Goal: Task Accomplishment & Management: Manage account settings

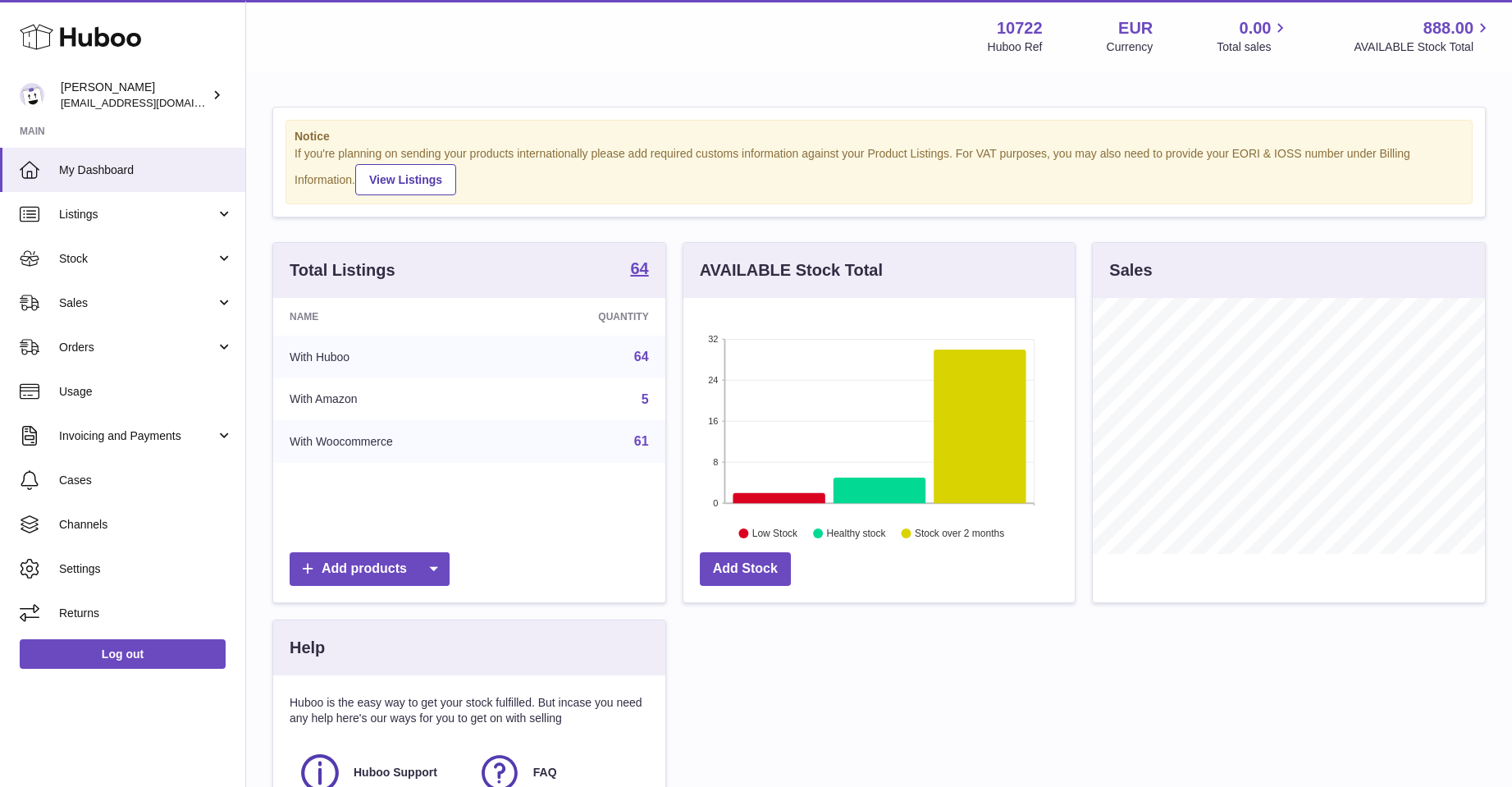
scroll to position [256, 391]
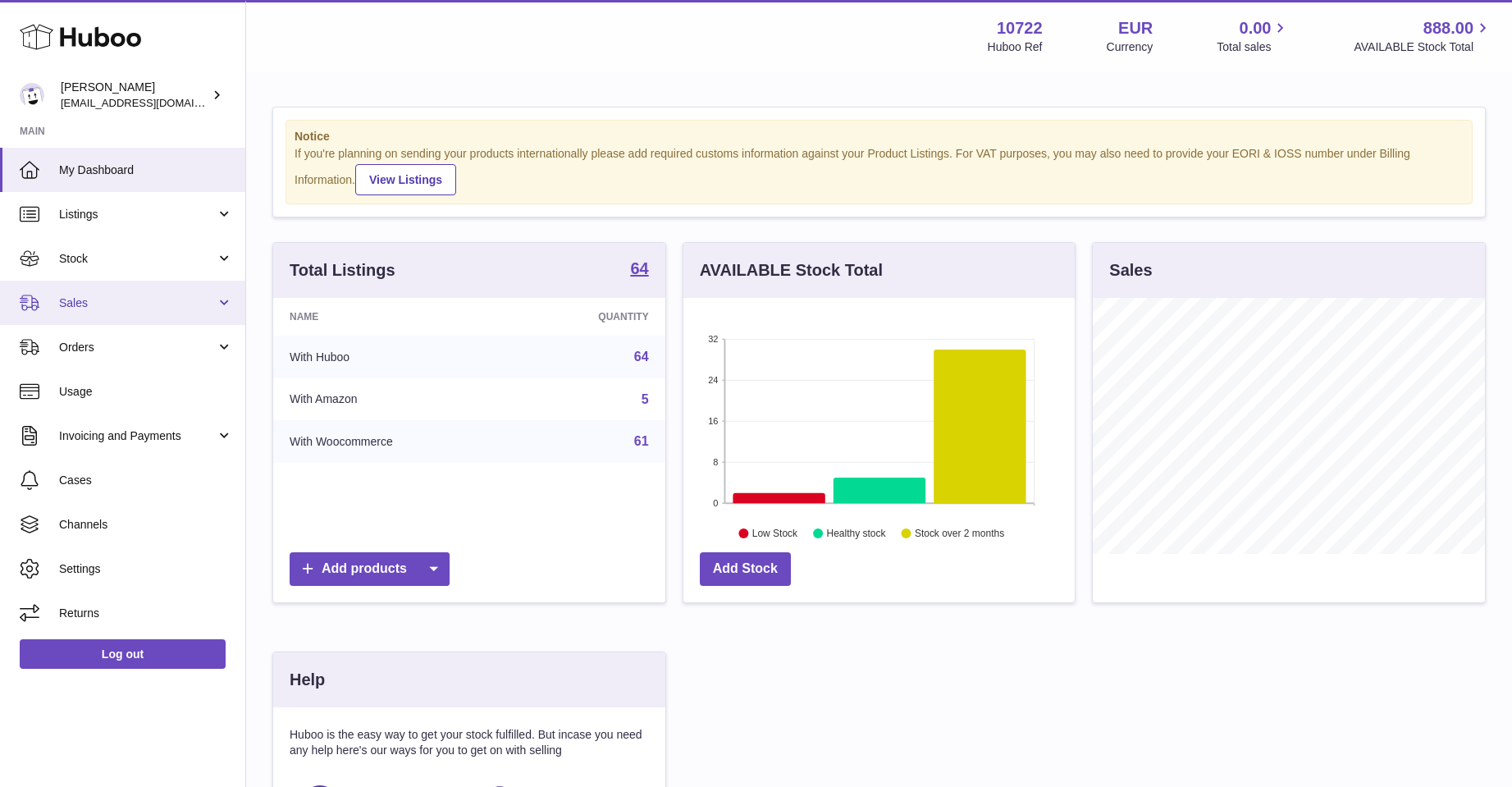
click at [80, 301] on span "Sales" at bounding box center [136, 303] width 156 height 15
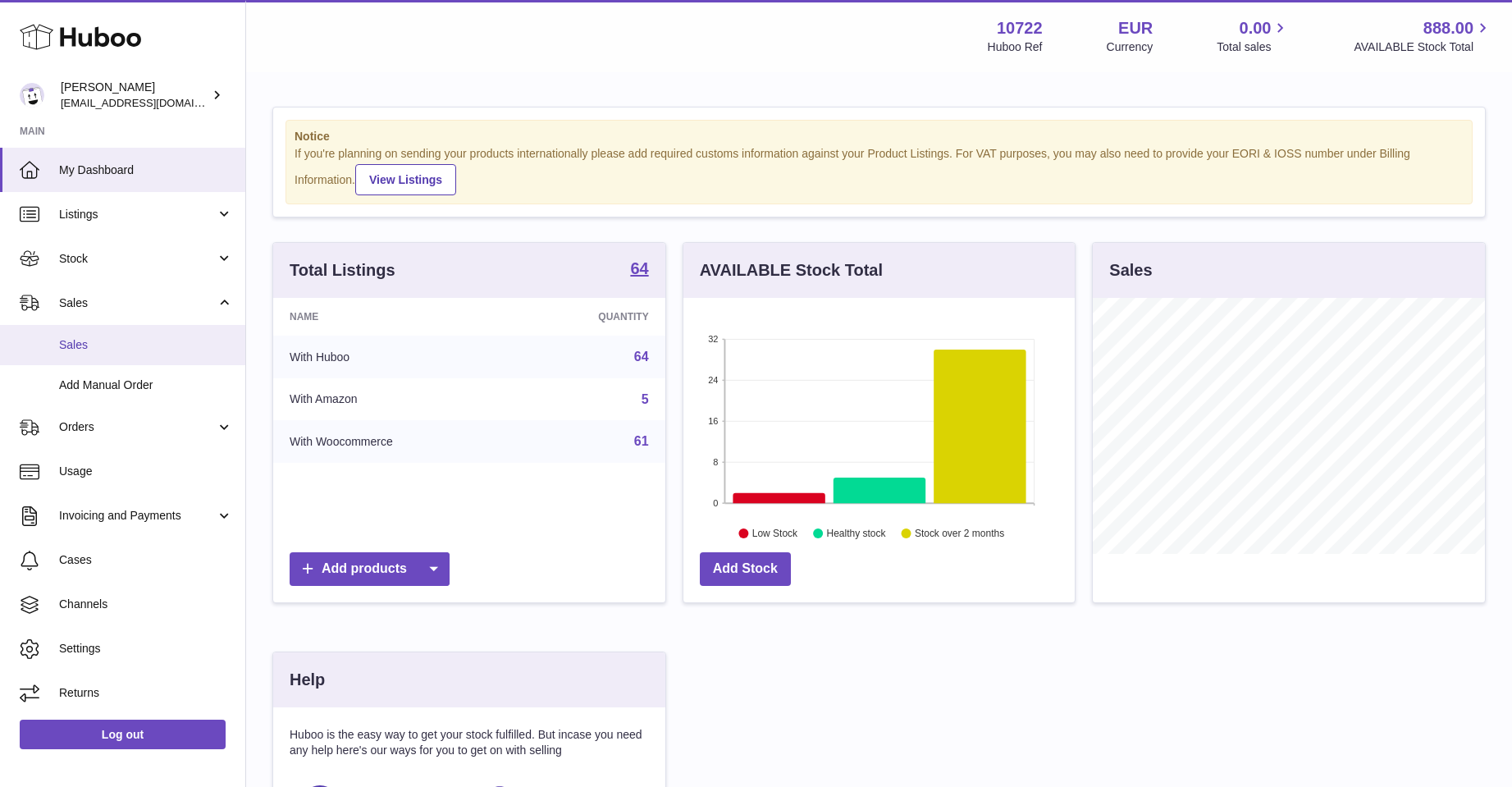
click at [75, 335] on link "Sales" at bounding box center [123, 345] width 246 height 41
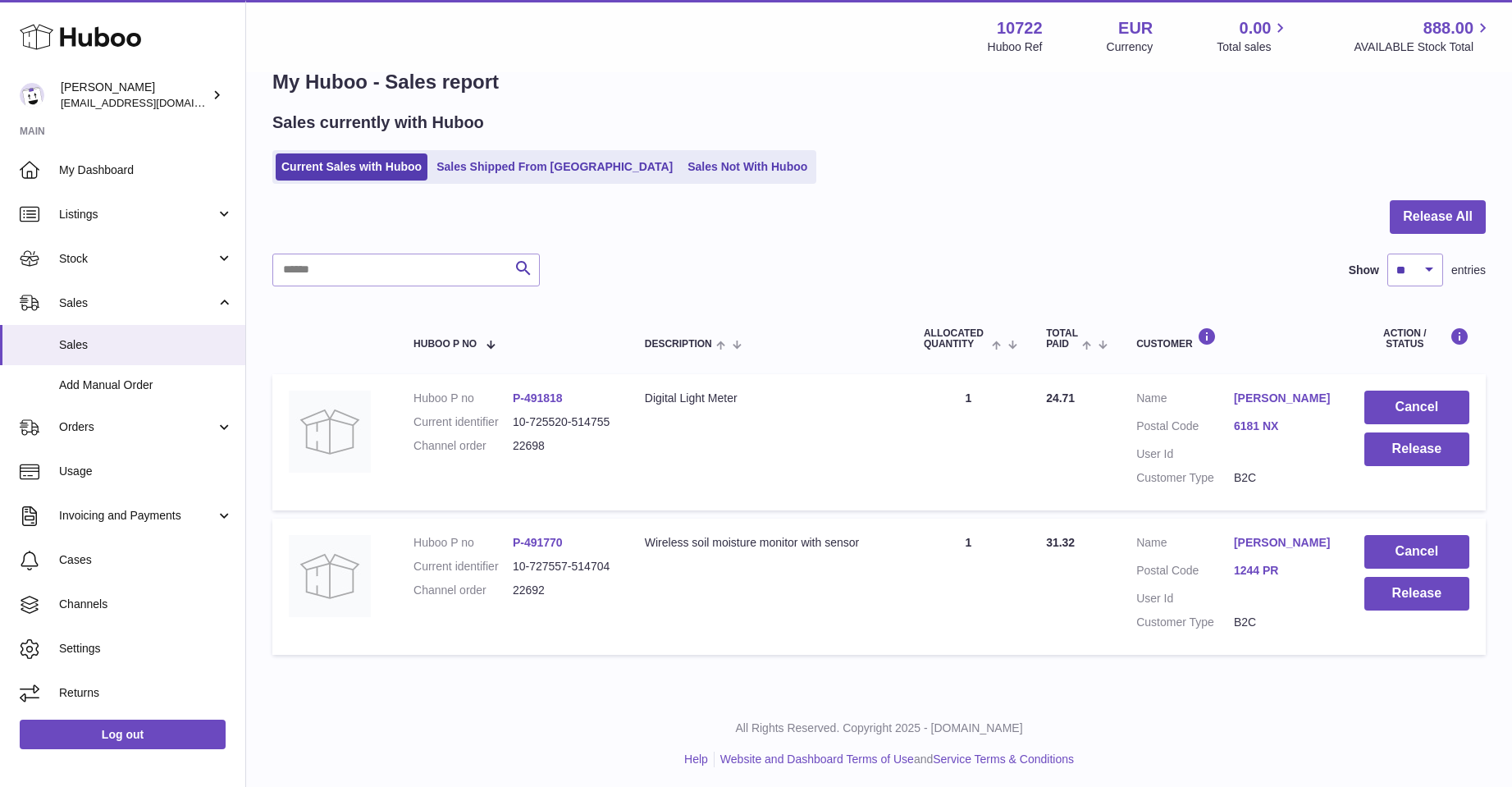
scroll to position [58, 0]
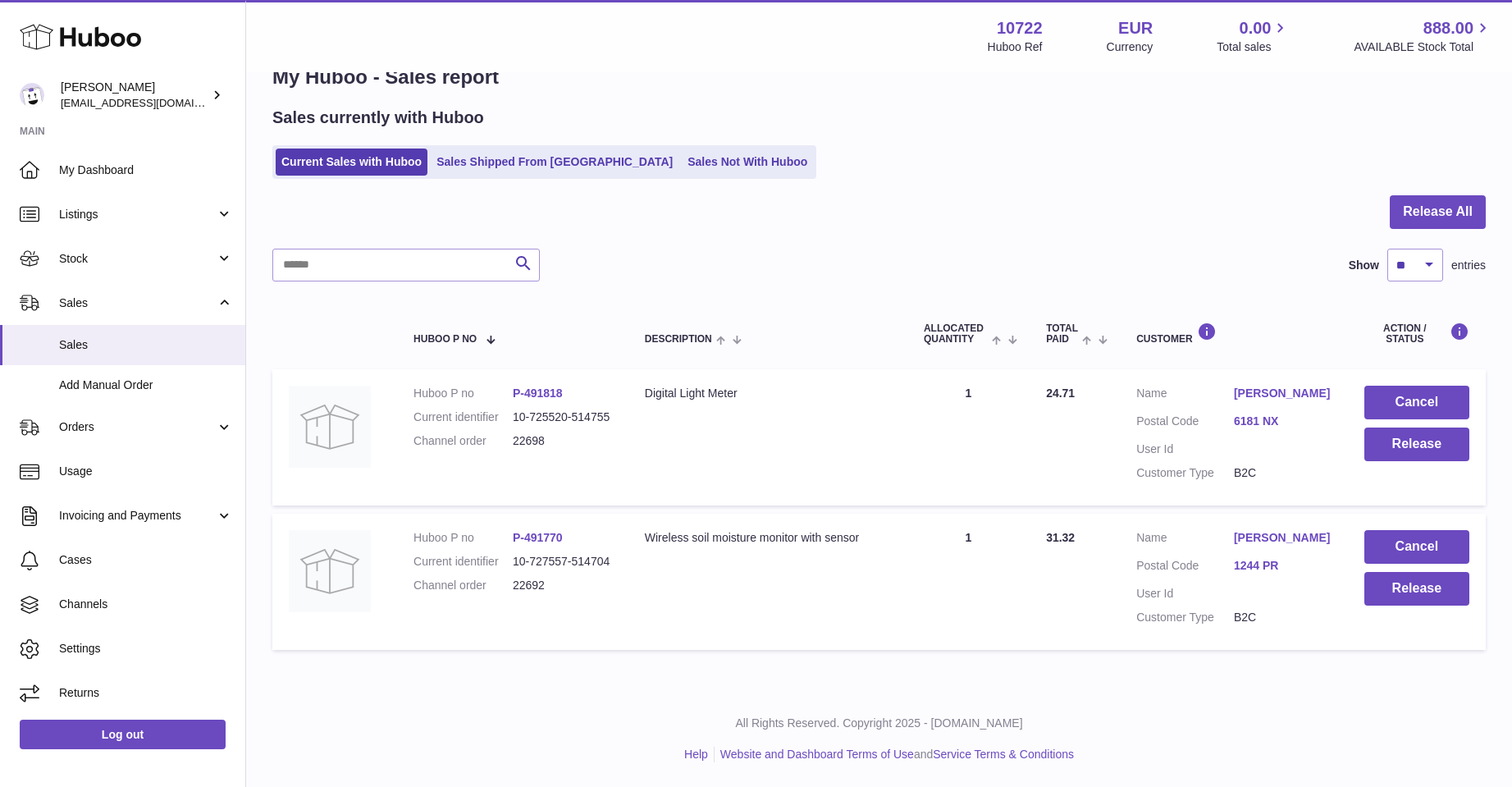
drag, startPoint x: 763, startPoint y: 407, endPoint x: 695, endPoint y: 418, distance: 68.9
click at [695, 418] on td "Description Digital Light Meter" at bounding box center [768, 437] width 279 height 136
click at [1256, 530] on link "Arnold Heslenfeld" at bounding box center [1283, 538] width 98 height 15
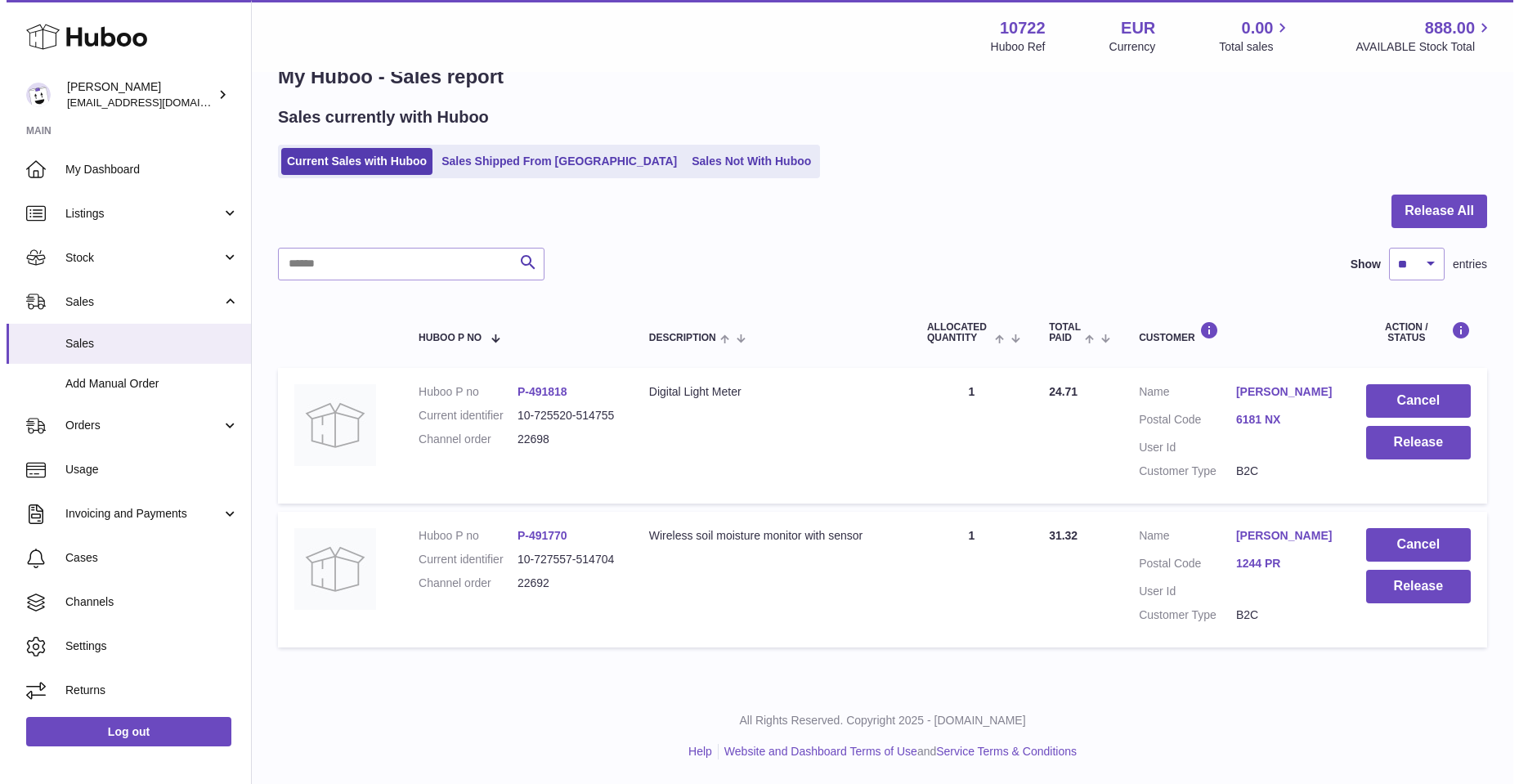
scroll to position [42, 0]
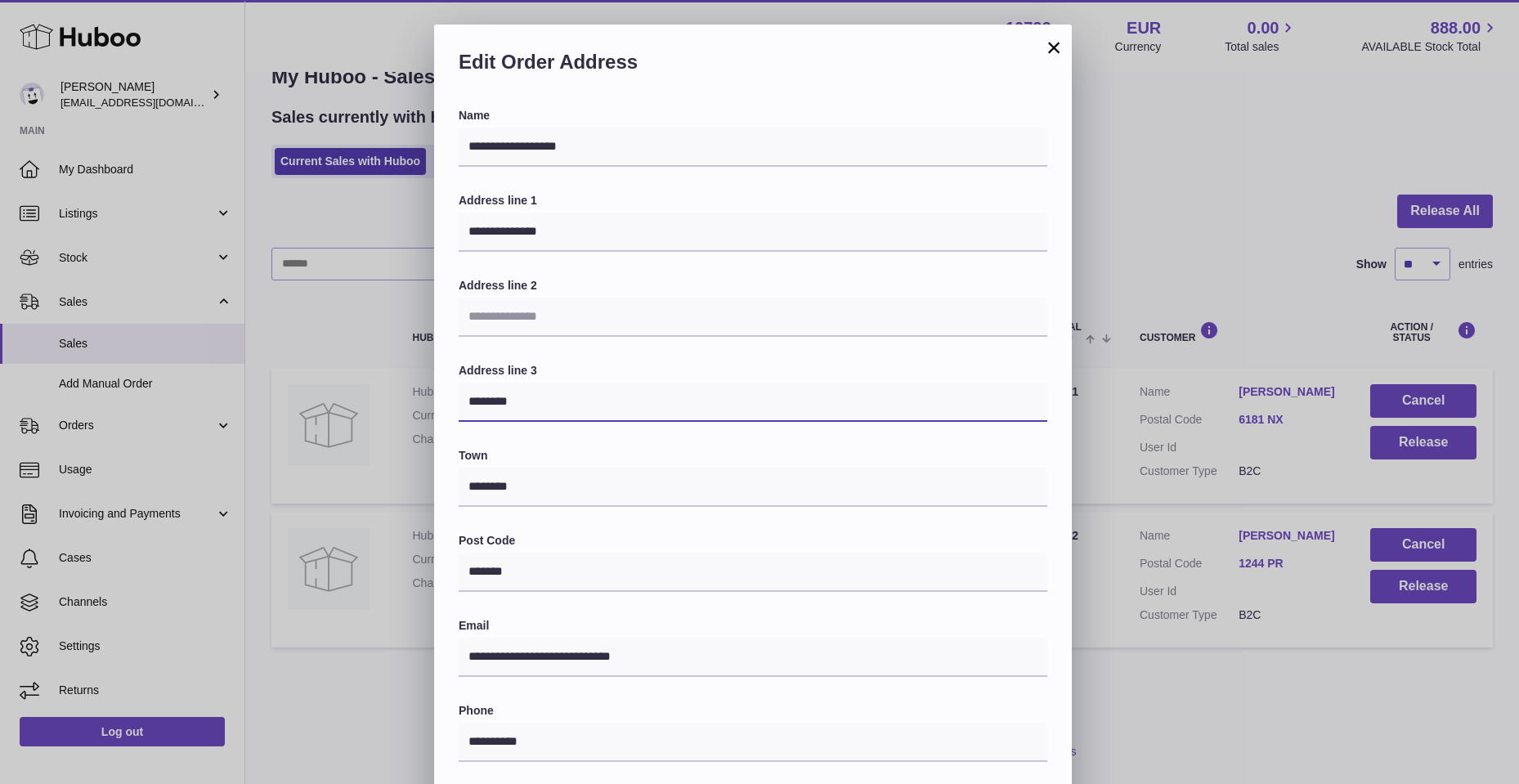
drag, startPoint x: 472, startPoint y: 401, endPoint x: 556, endPoint y: 410, distance: 84.5
click at [556, 410] on input "********" at bounding box center [754, 402] width 589 height 40
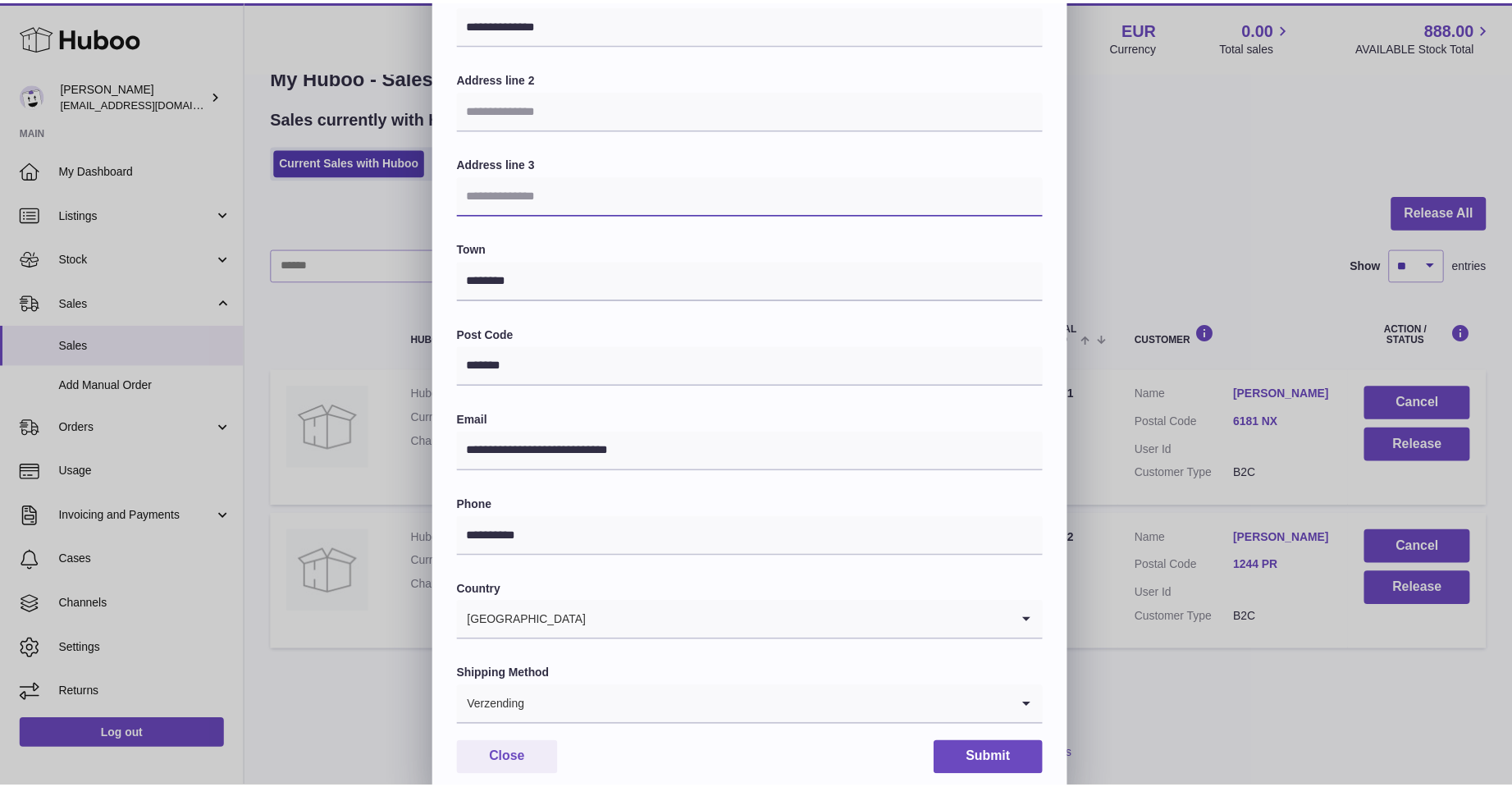
scroll to position [247, 0]
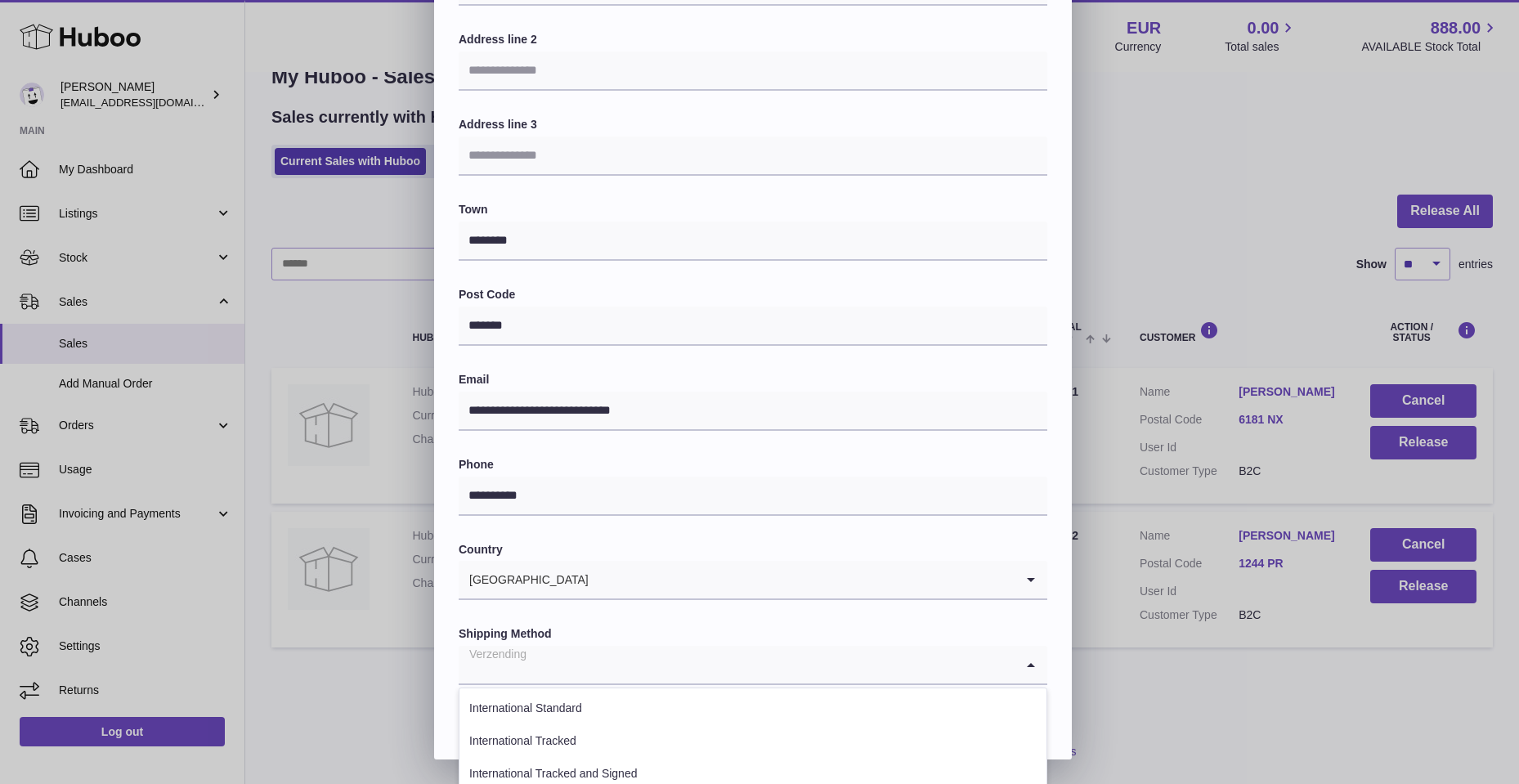
click at [1035, 665] on icon "Search for option" at bounding box center [1031, 664] width 32 height 38
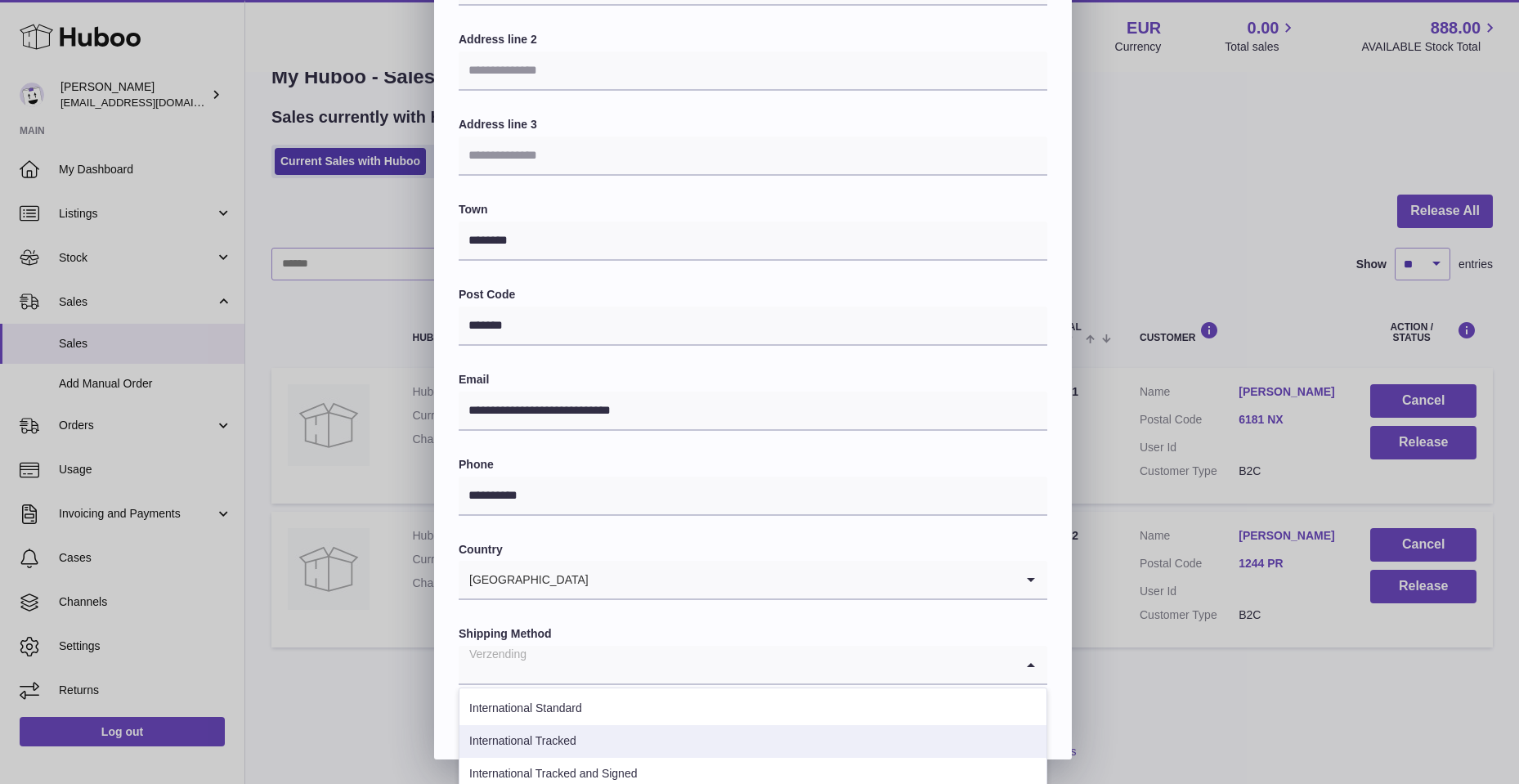
click at [719, 743] on li "International Tracked" at bounding box center [753, 742] width 587 height 32
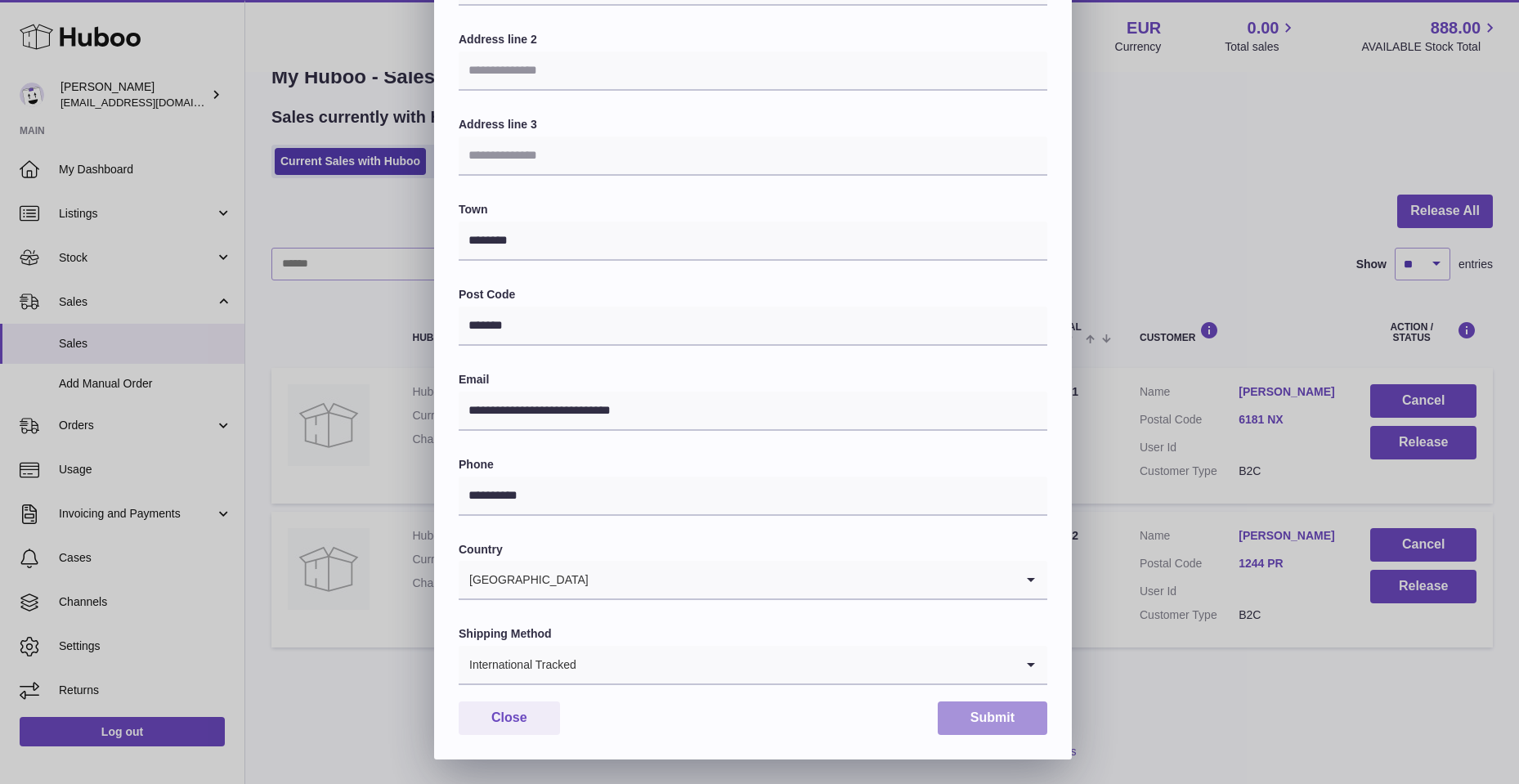
click at [953, 715] on button "Submit" at bounding box center [993, 717] width 110 height 33
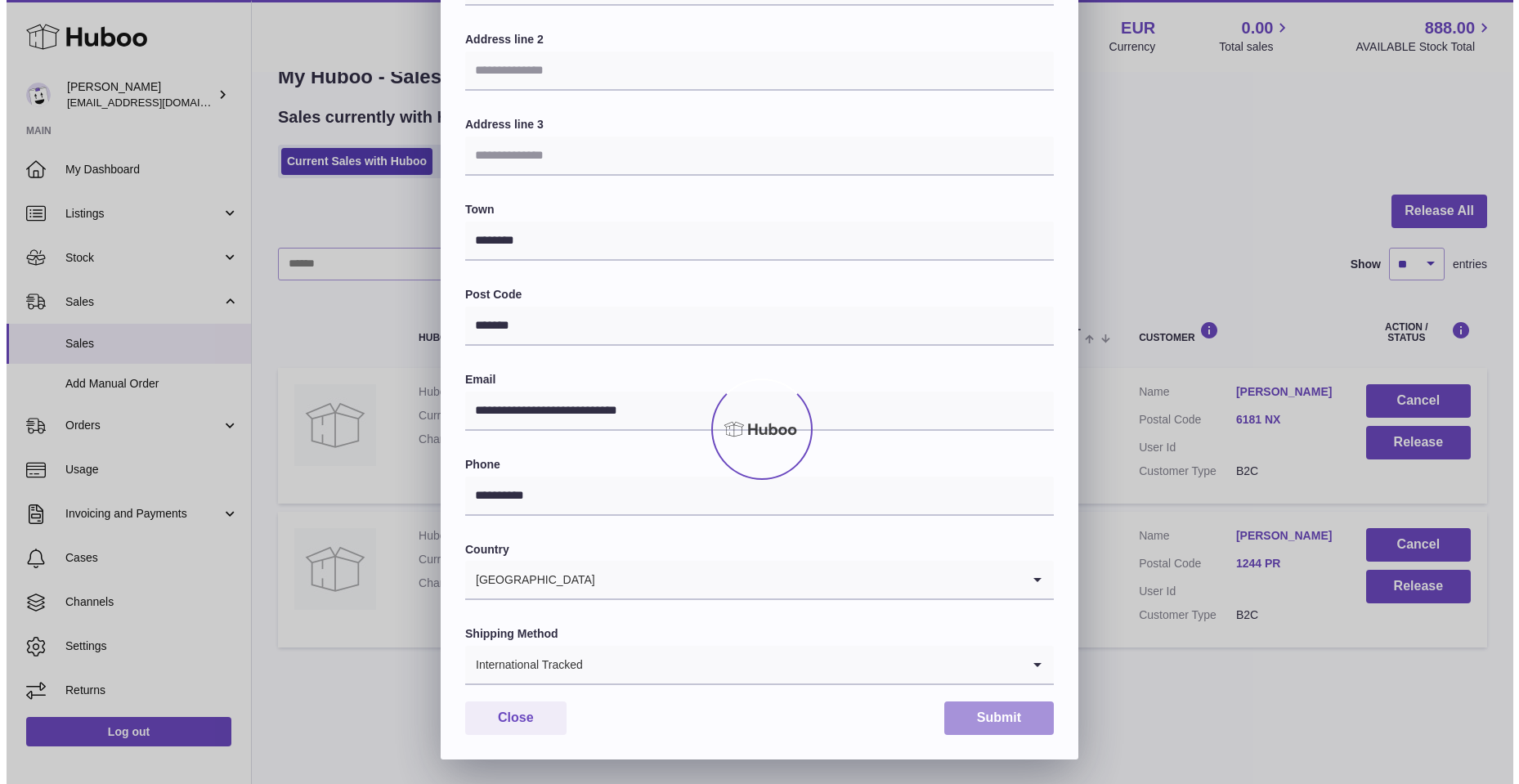
scroll to position [0, 0]
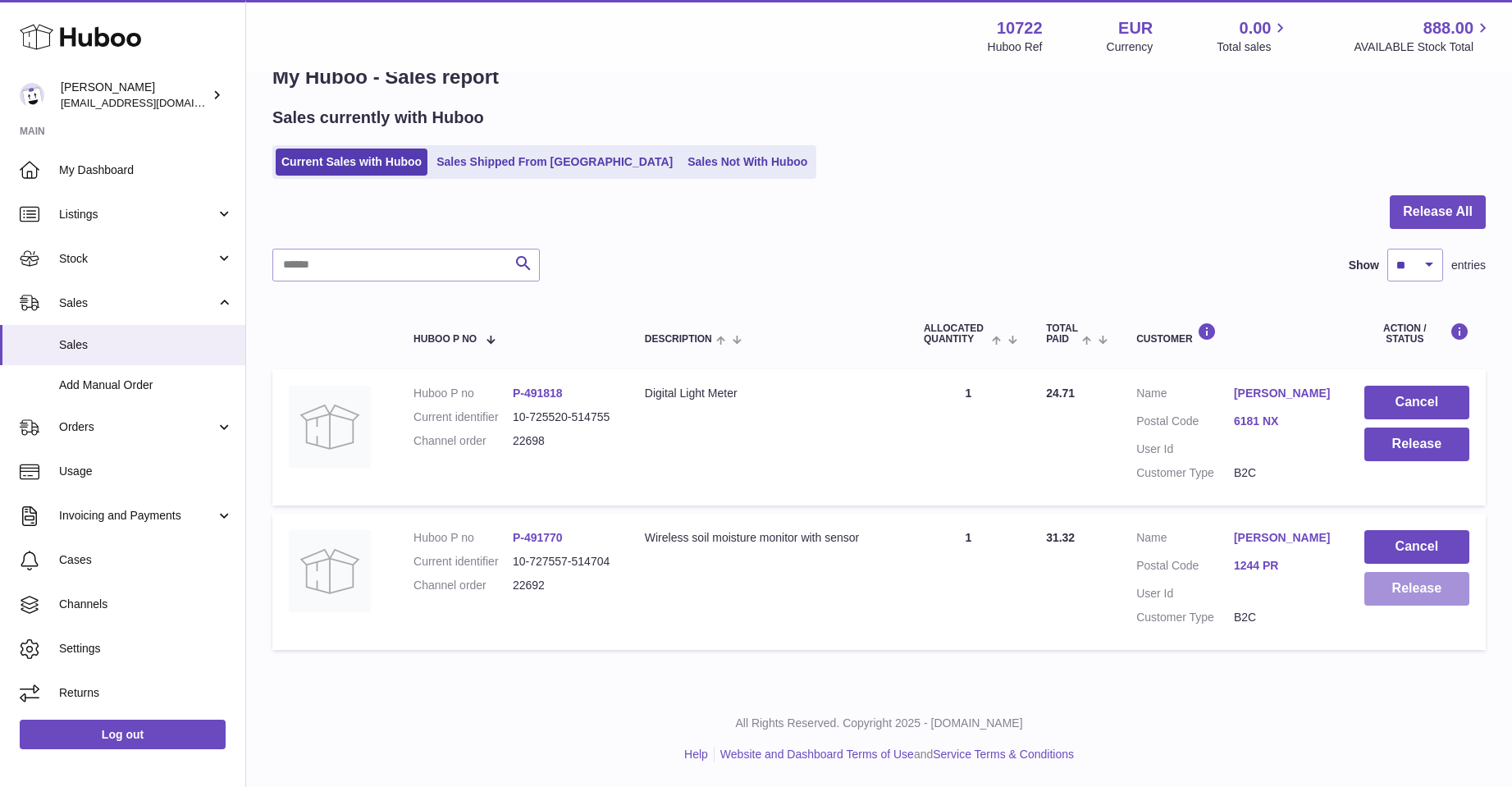
click at [1409, 574] on button "Release" at bounding box center [1416, 588] width 105 height 33
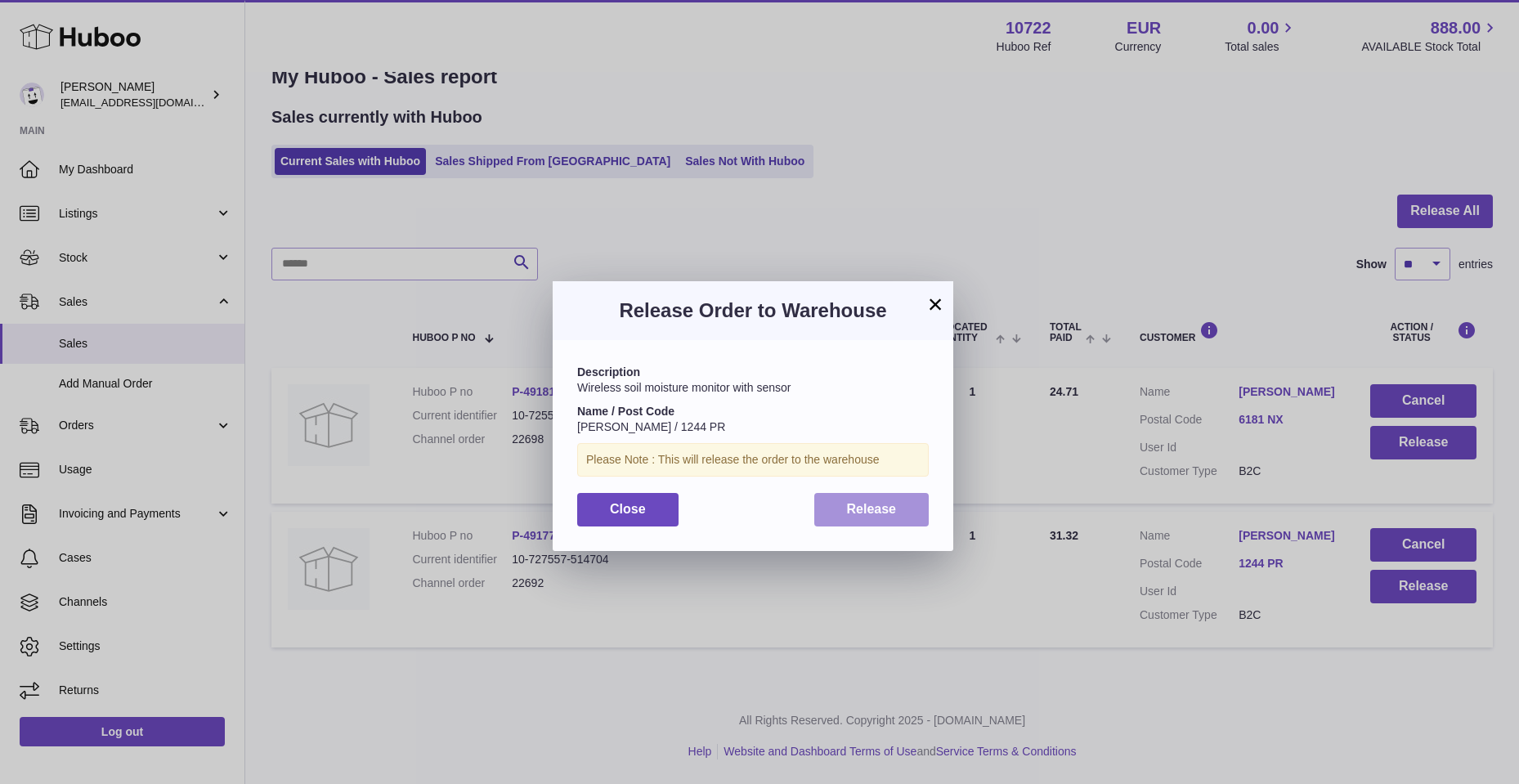
click at [867, 519] on button "Release" at bounding box center [873, 509] width 115 height 33
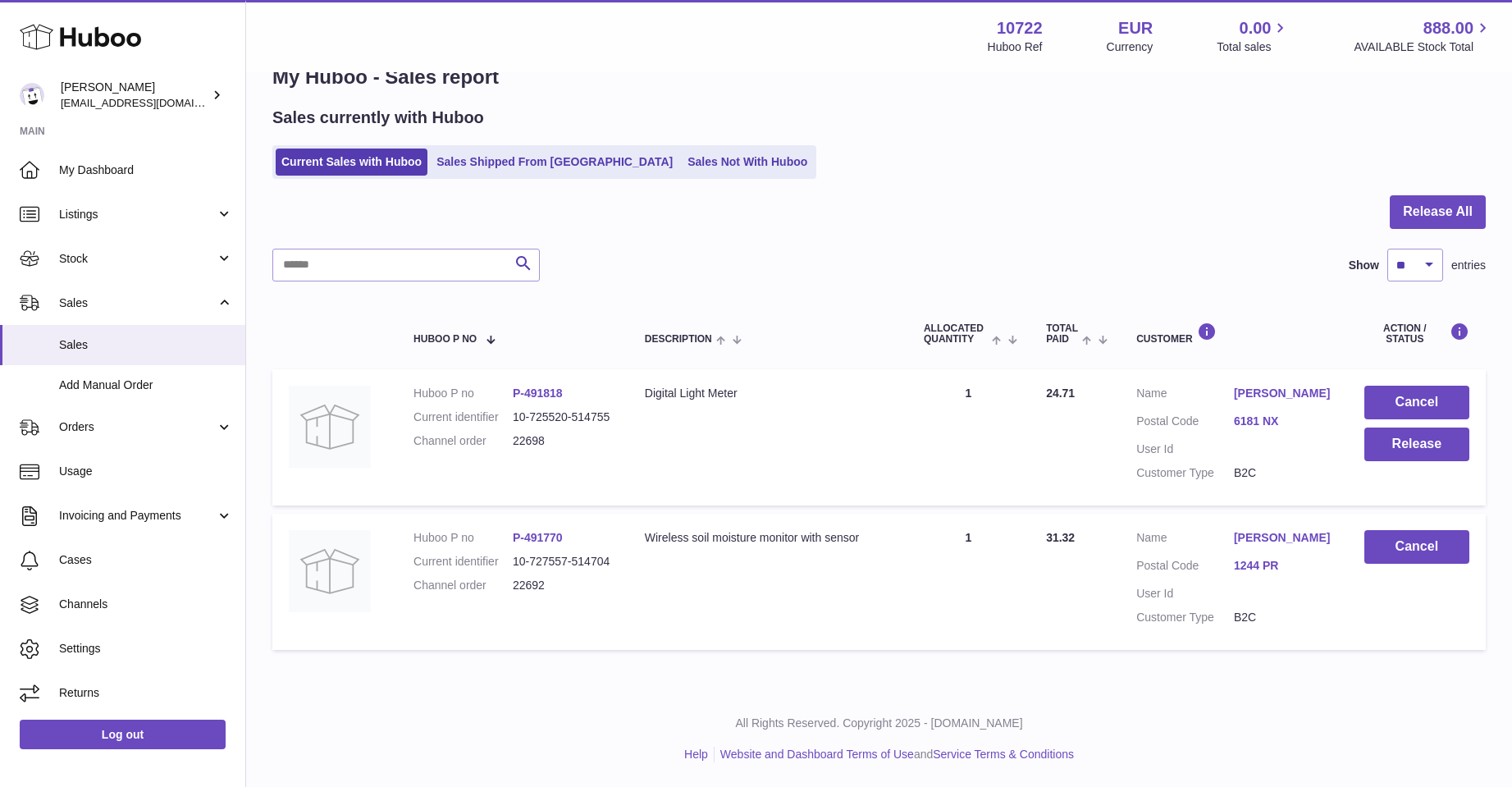
click at [1248, 390] on link "Dion Peters" at bounding box center [1283, 393] width 98 height 15
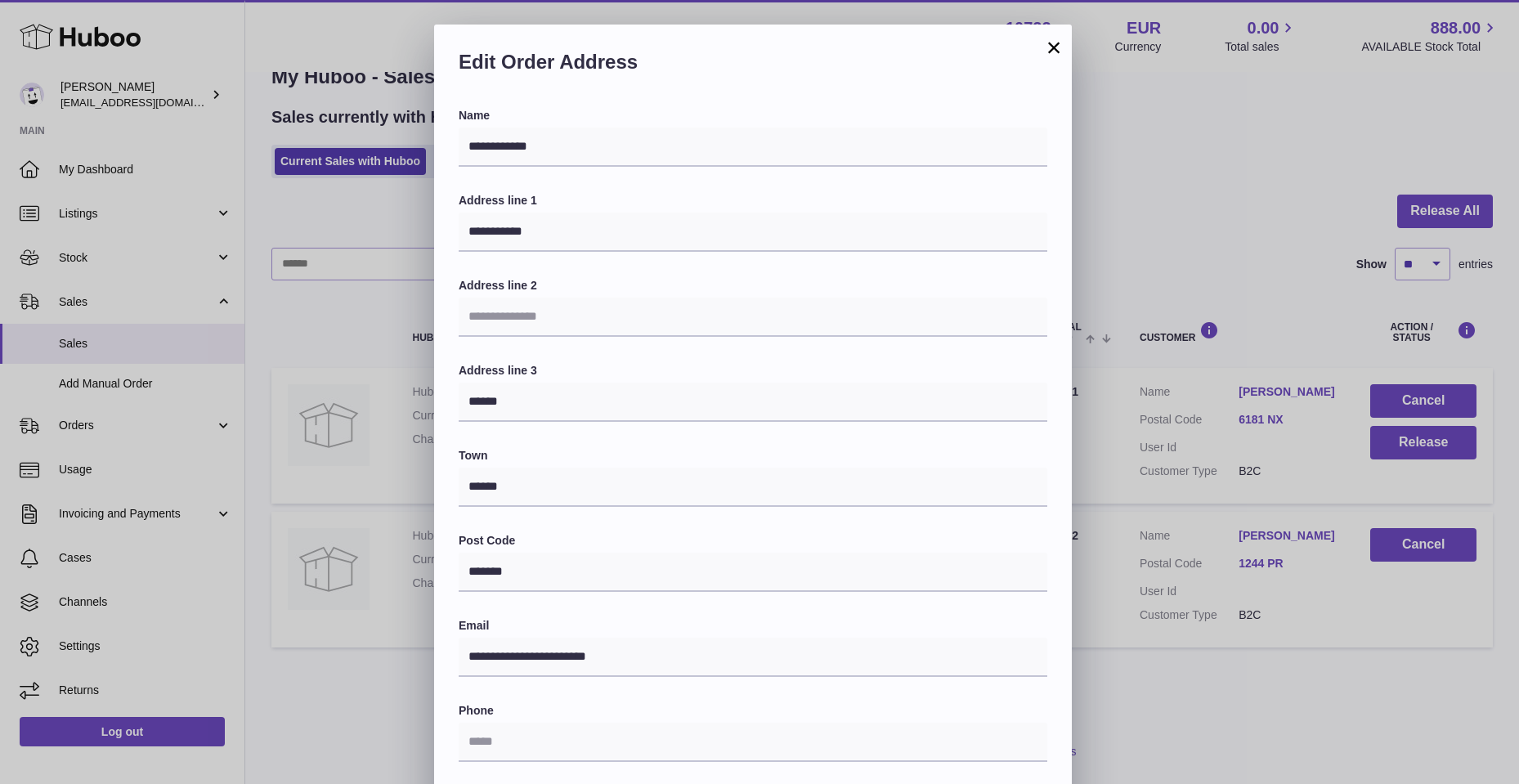
click at [1061, 50] on button "×" at bounding box center [1054, 48] width 20 height 20
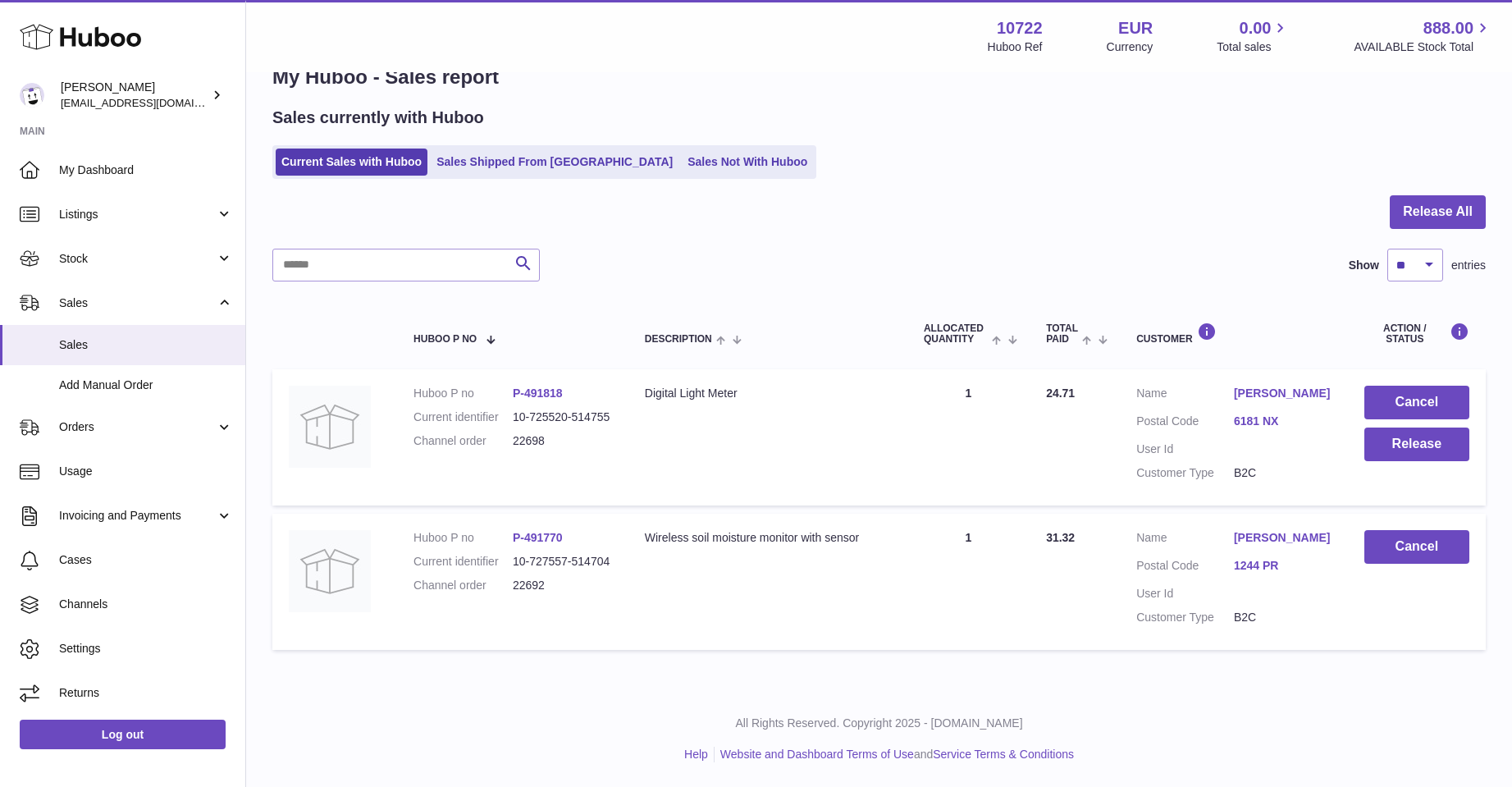
click at [1279, 389] on link "Dion Peters" at bounding box center [1283, 393] width 98 height 15
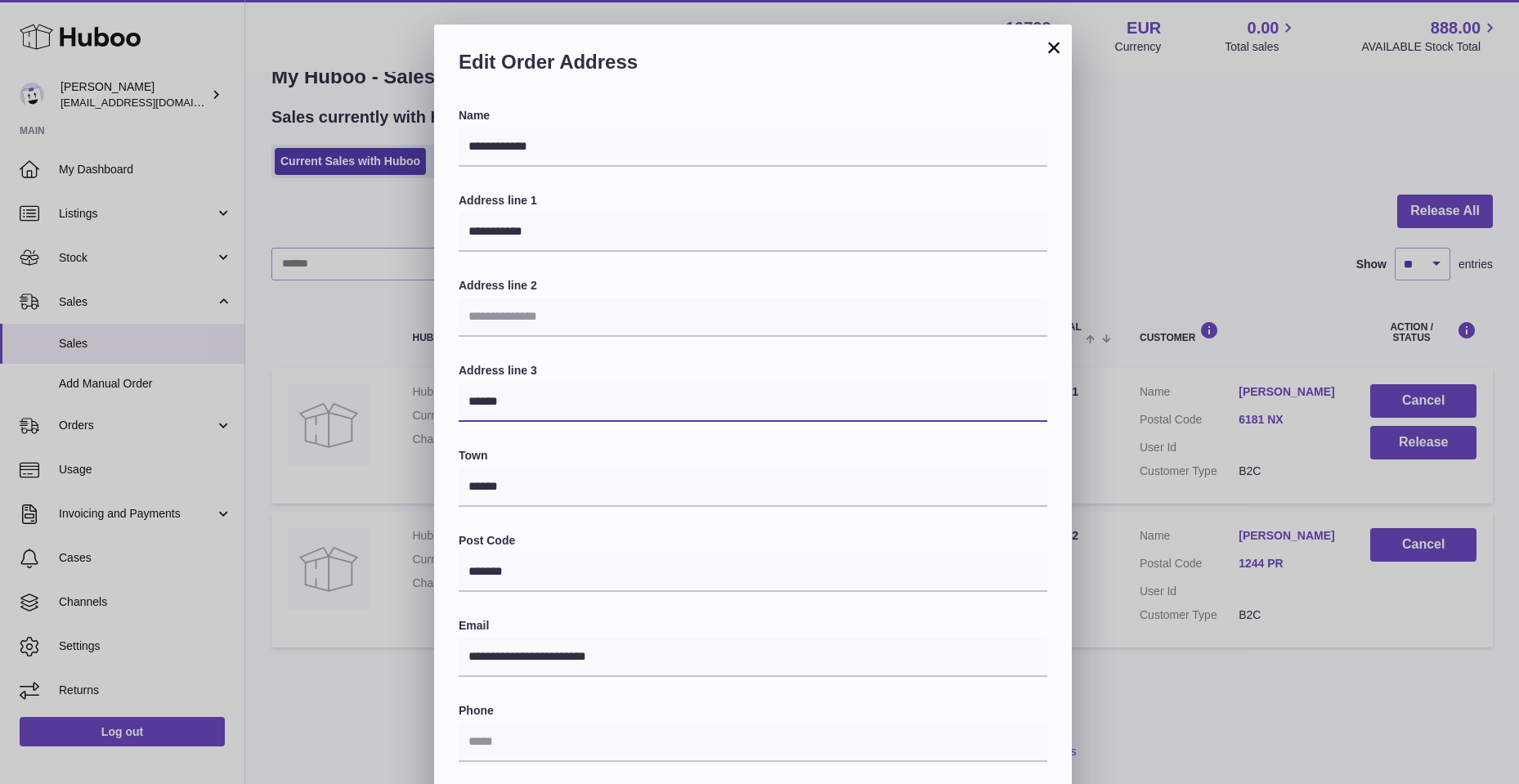
drag, startPoint x: 464, startPoint y: 401, endPoint x: 521, endPoint y: 409, distance: 57.6
click at [521, 409] on input "******" at bounding box center [754, 402] width 589 height 40
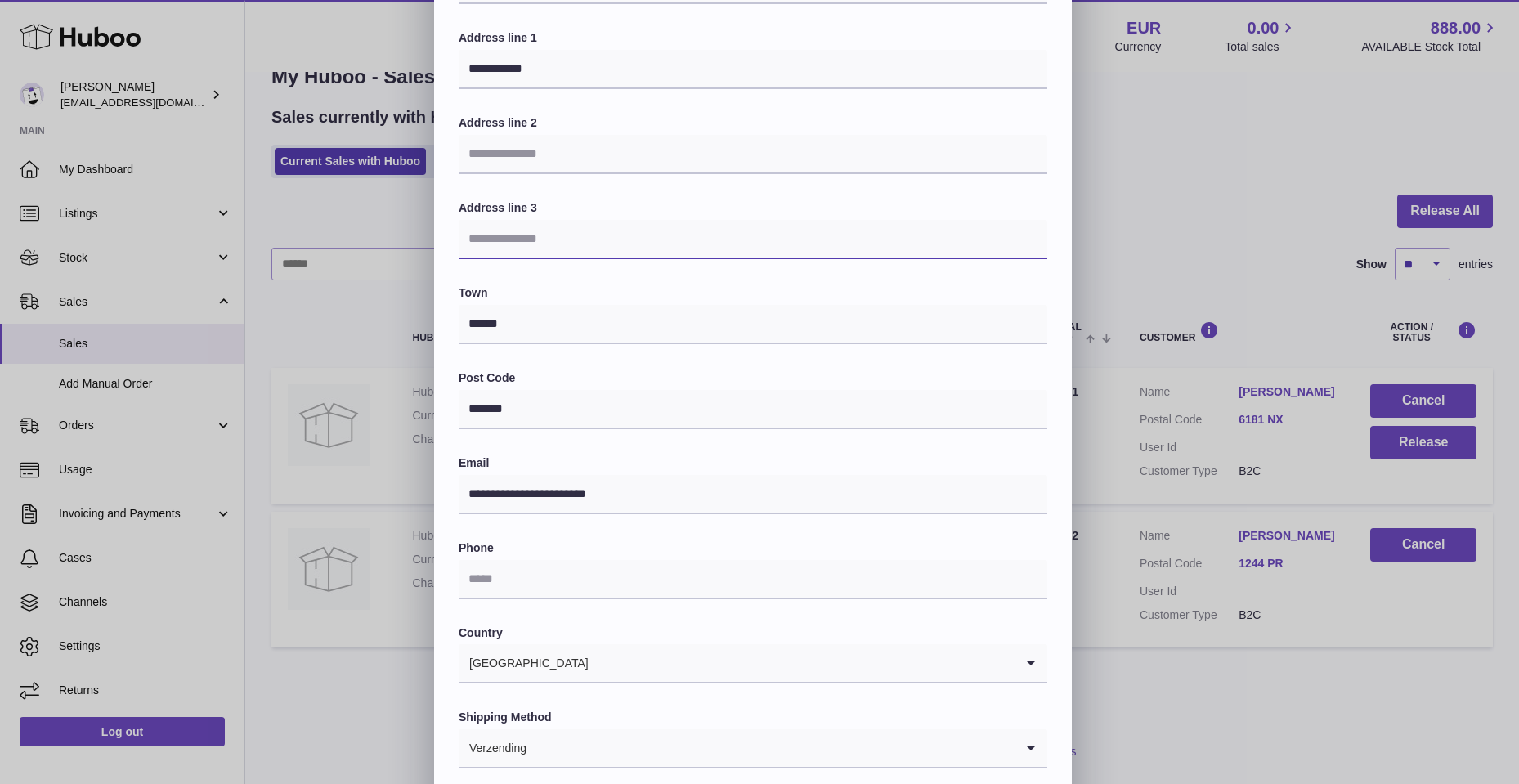
scroll to position [164, 0]
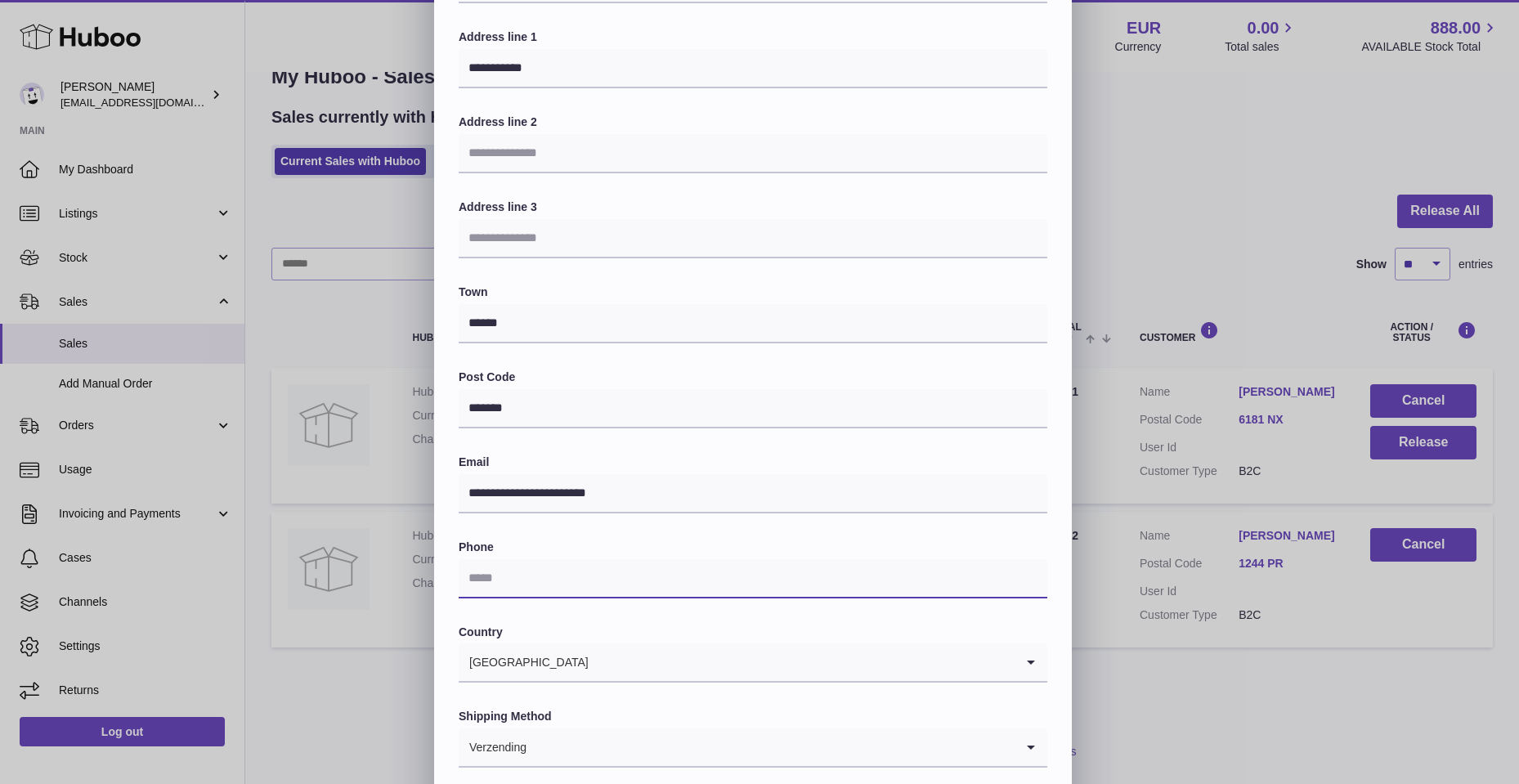
click at [563, 575] on input "text" at bounding box center [754, 579] width 589 height 40
type input "**********"
click at [1034, 746] on icon "Search for option" at bounding box center [1031, 747] width 32 height 38
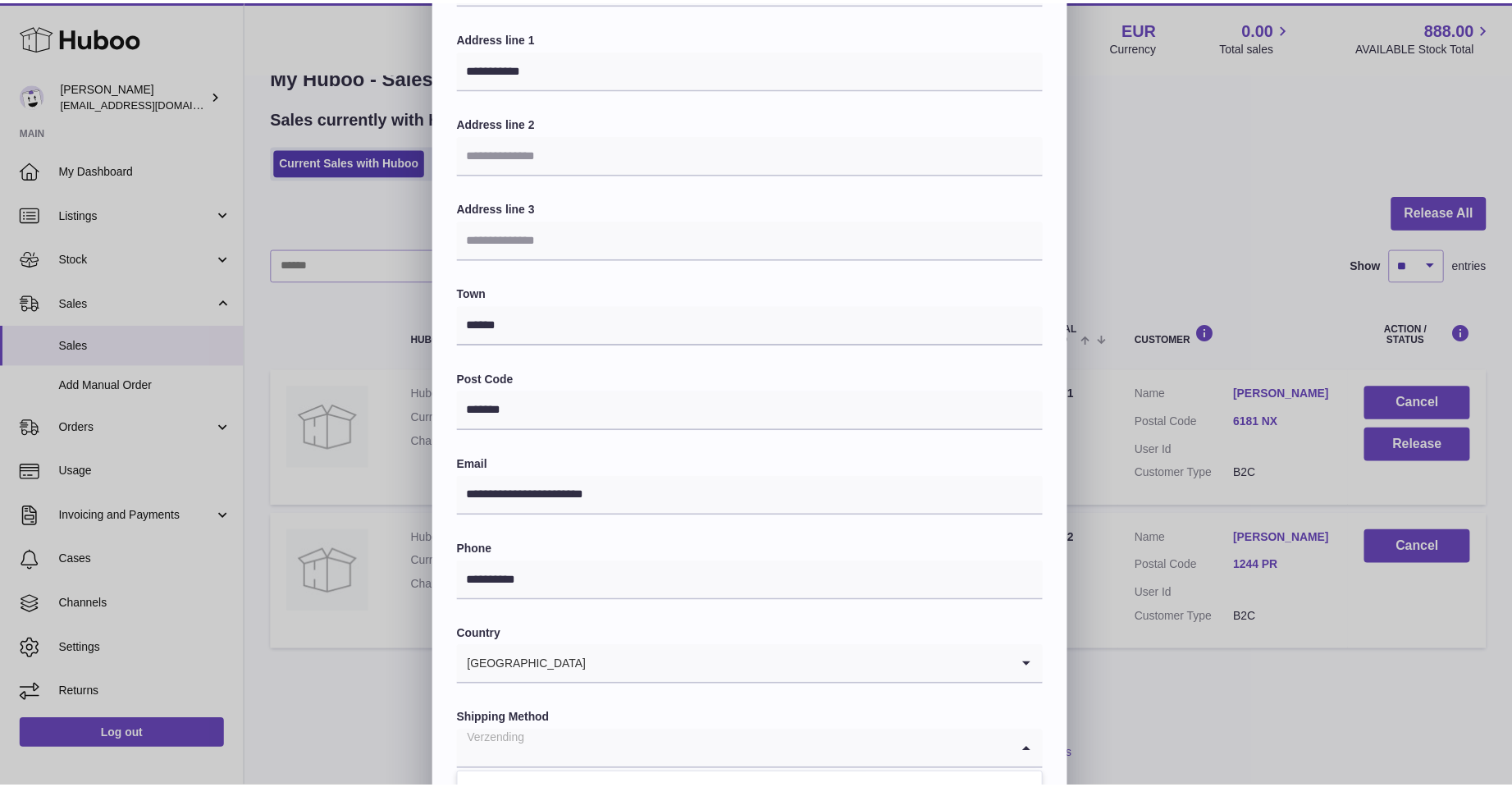
scroll to position [246, 0]
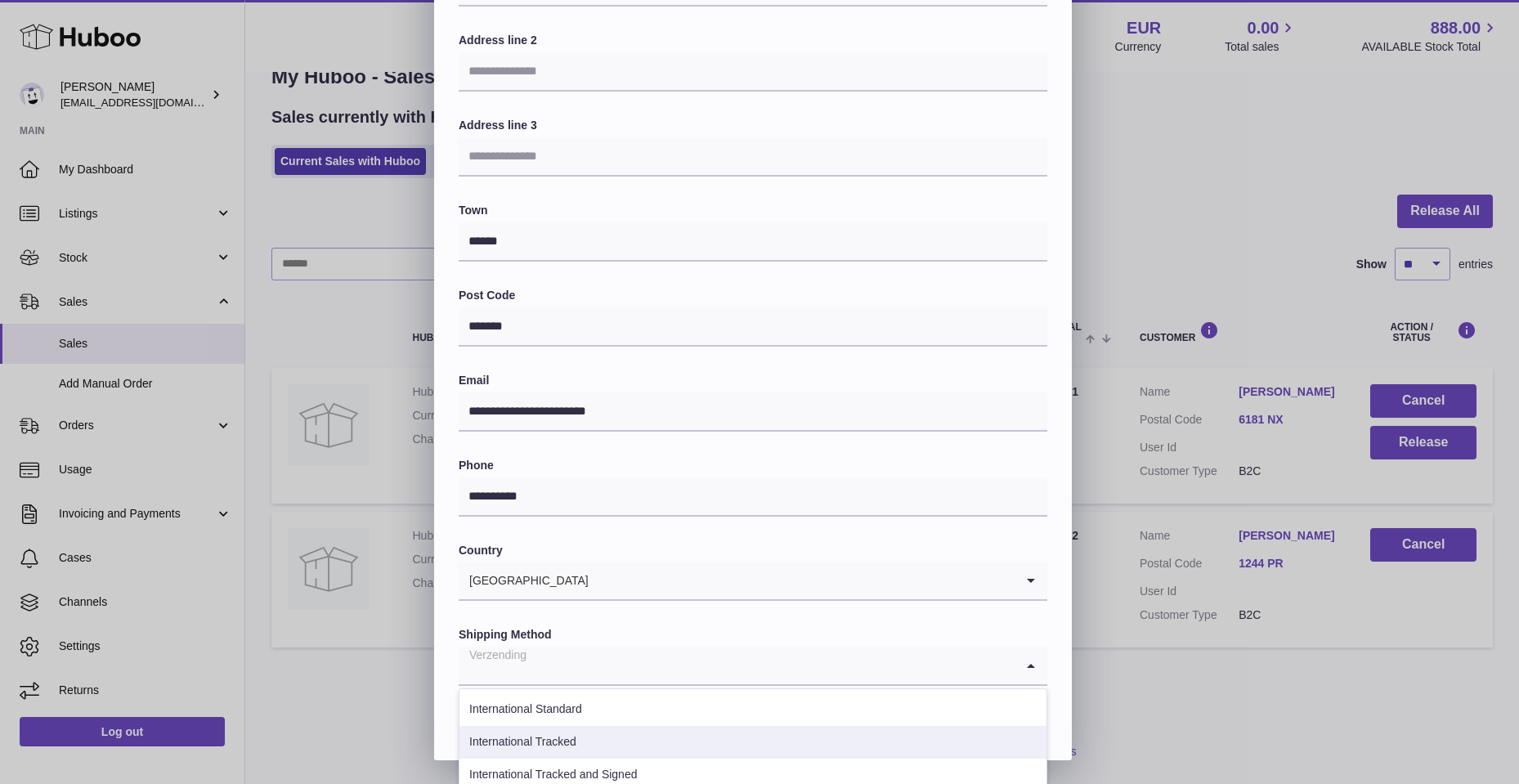
click at [603, 744] on li "International Tracked" at bounding box center [753, 742] width 587 height 32
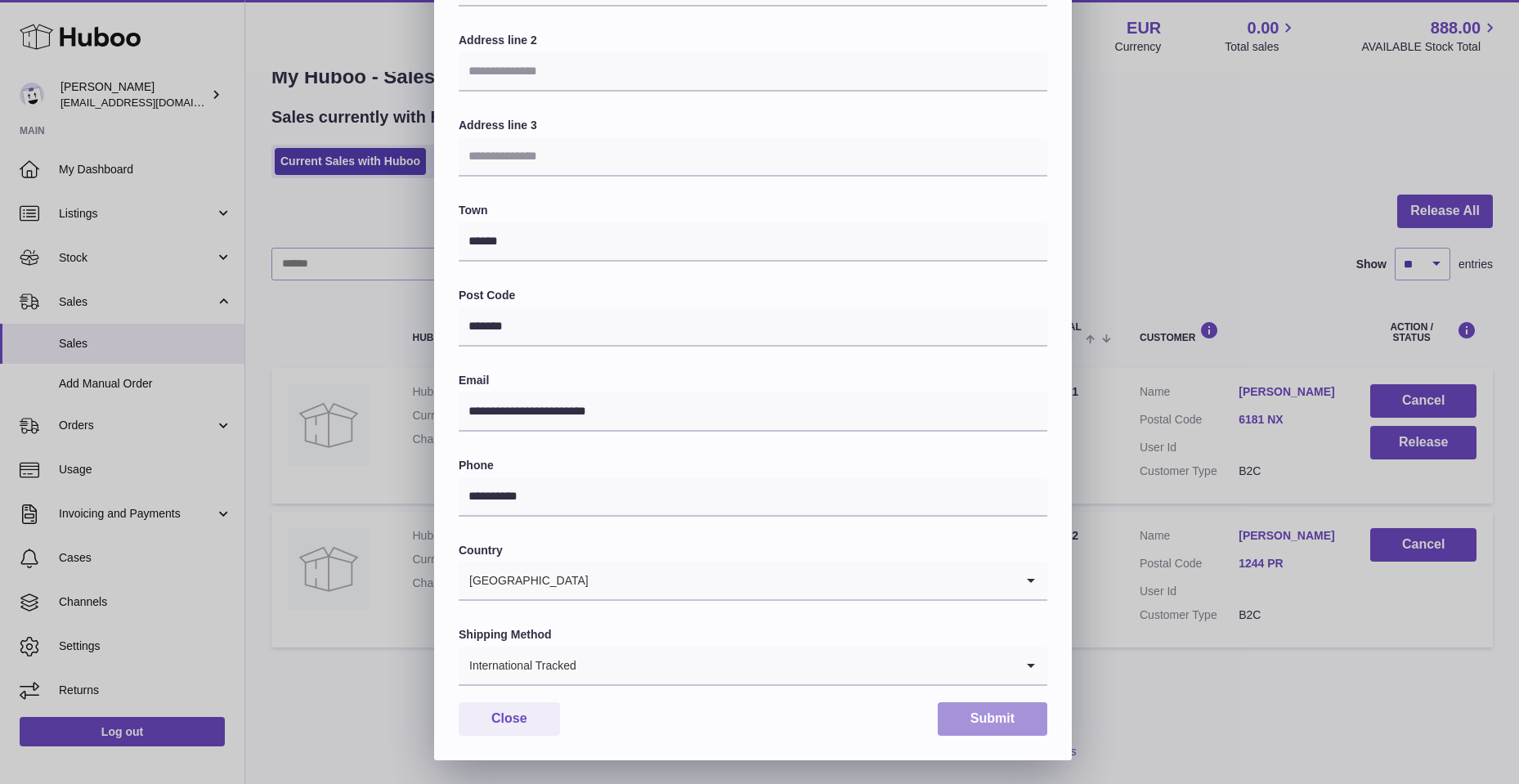
click at [1025, 715] on button "Submit" at bounding box center [993, 718] width 110 height 33
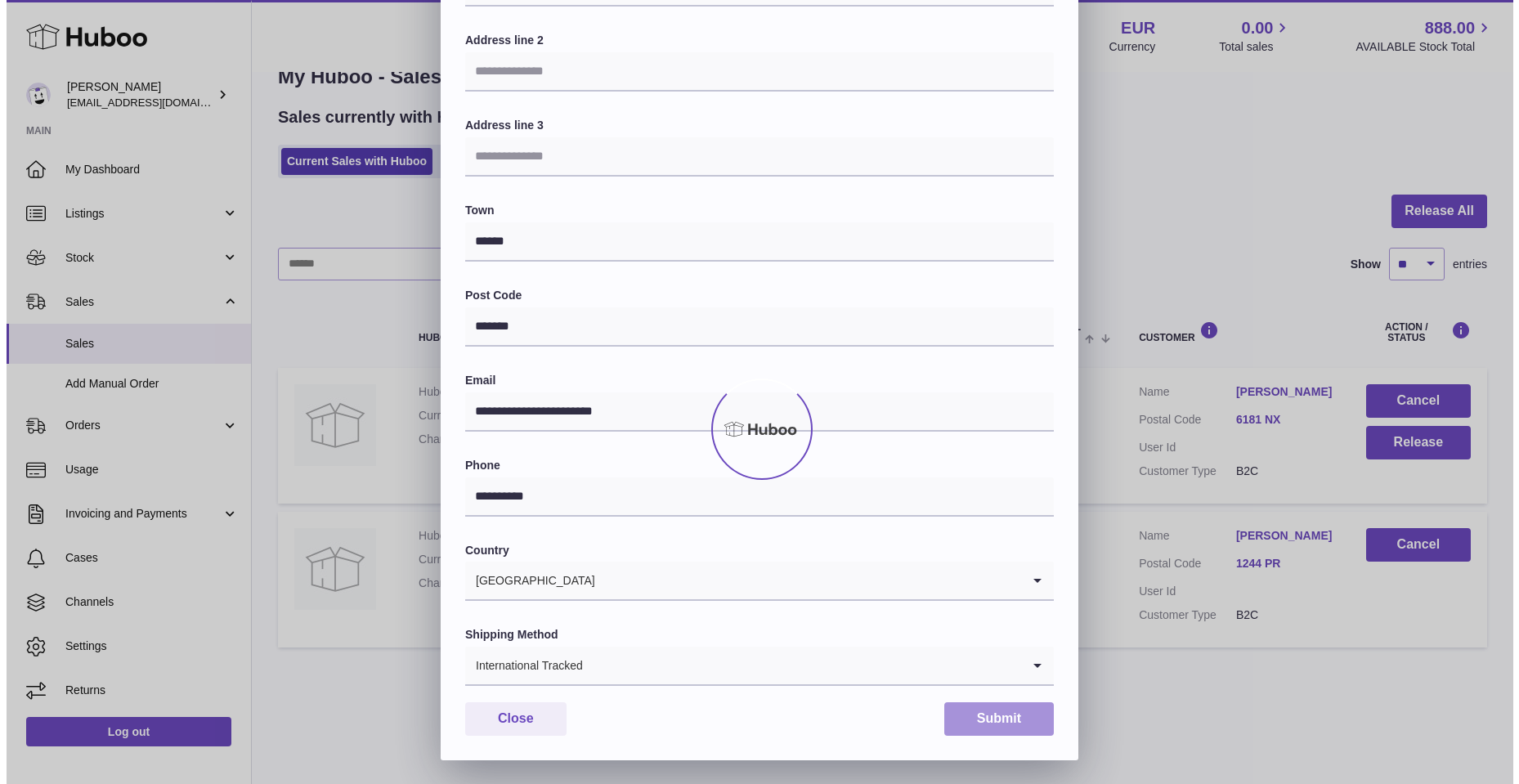
scroll to position [0, 0]
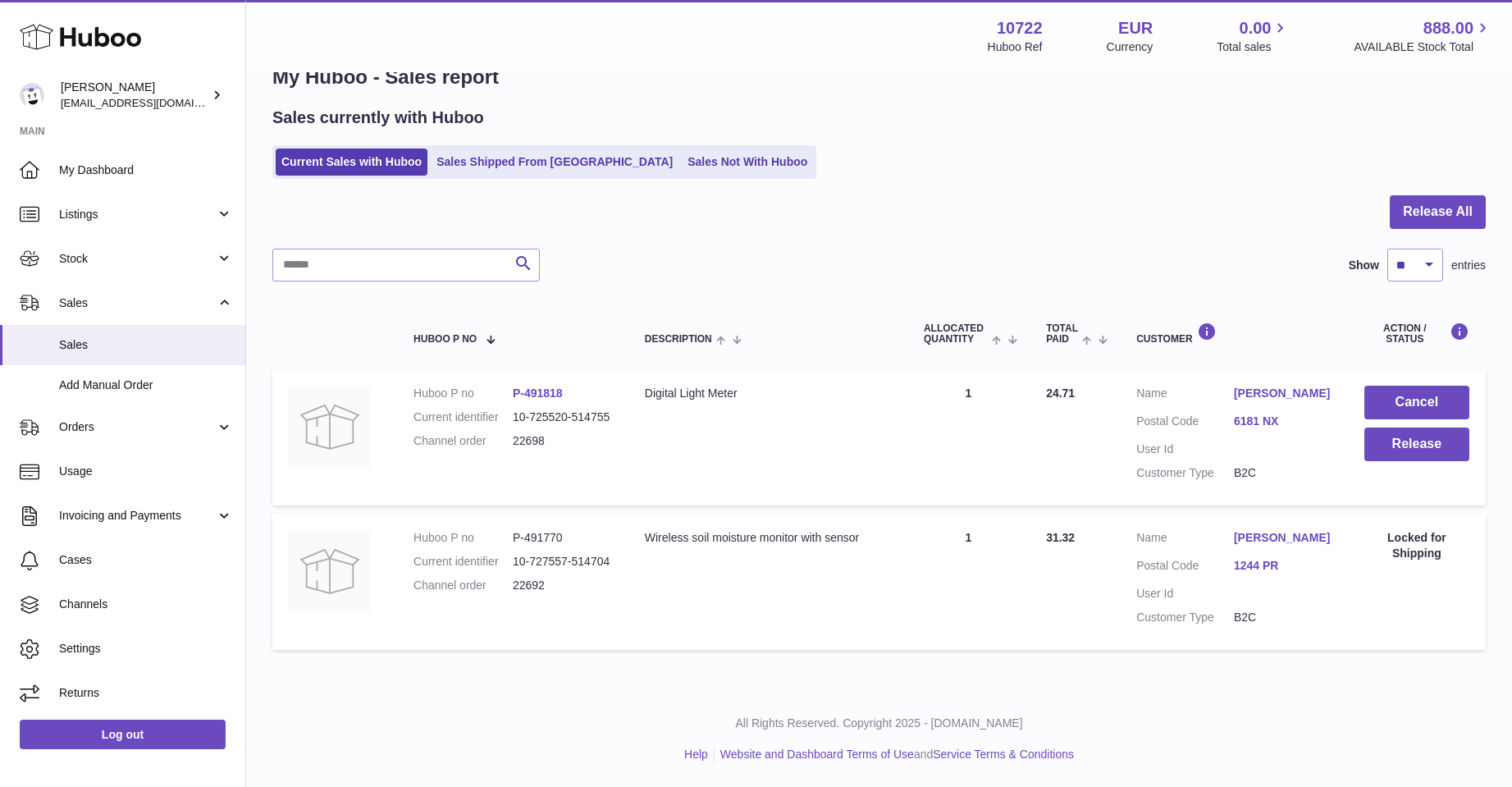
click at [1260, 389] on link "Dion Peters" at bounding box center [1283, 393] width 98 height 15
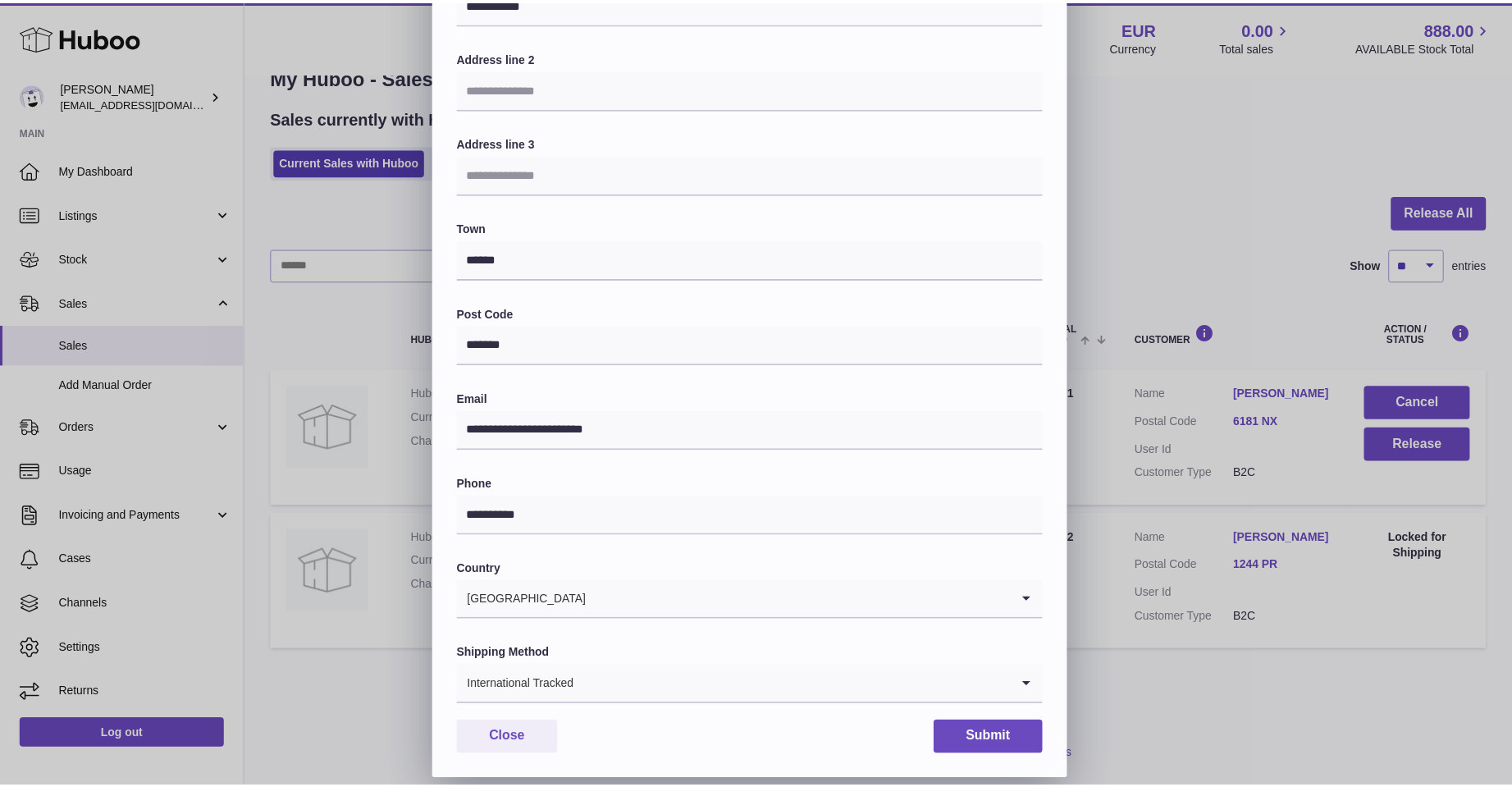
scroll to position [247, 0]
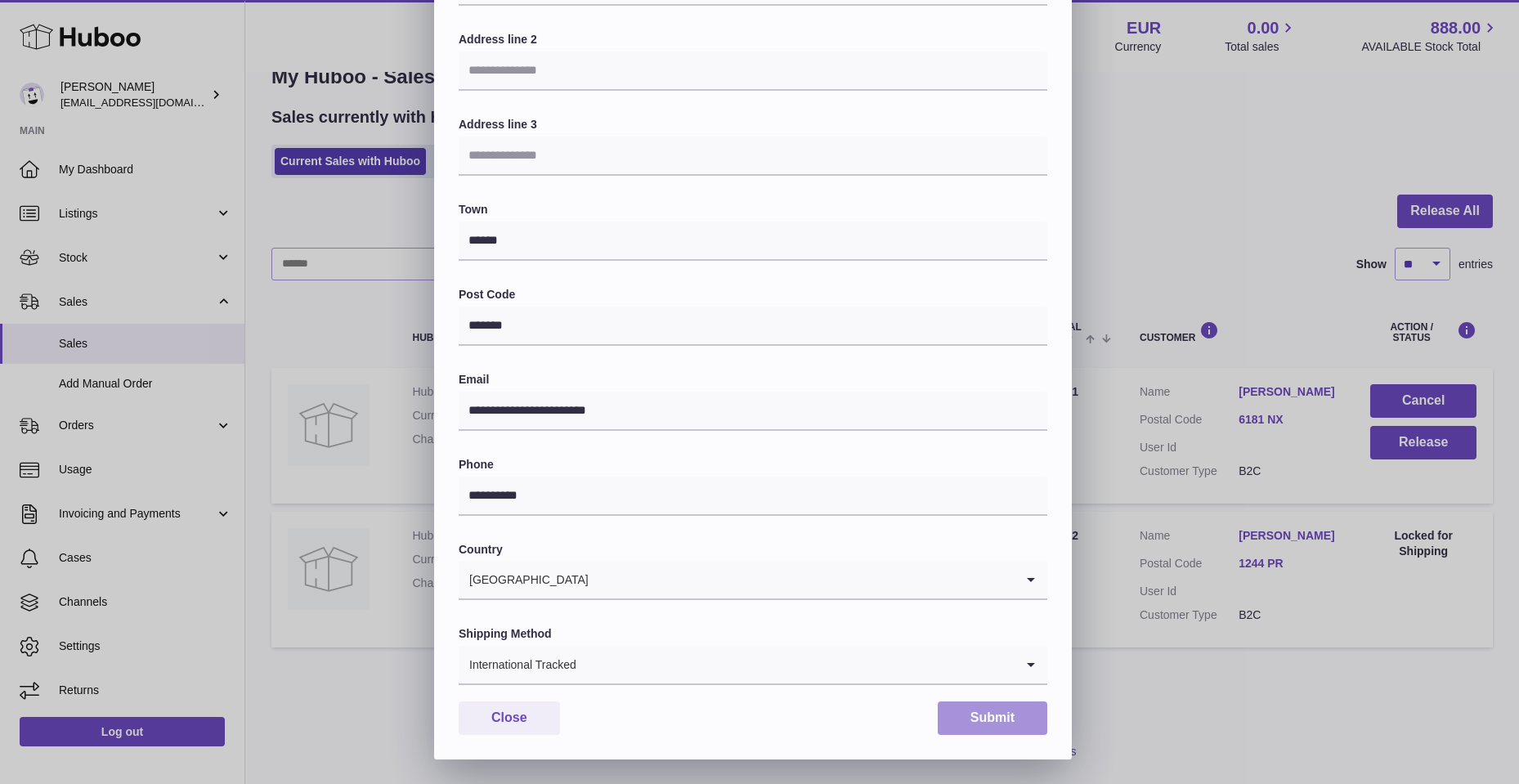
click at [975, 715] on button "Submit" at bounding box center [993, 717] width 110 height 33
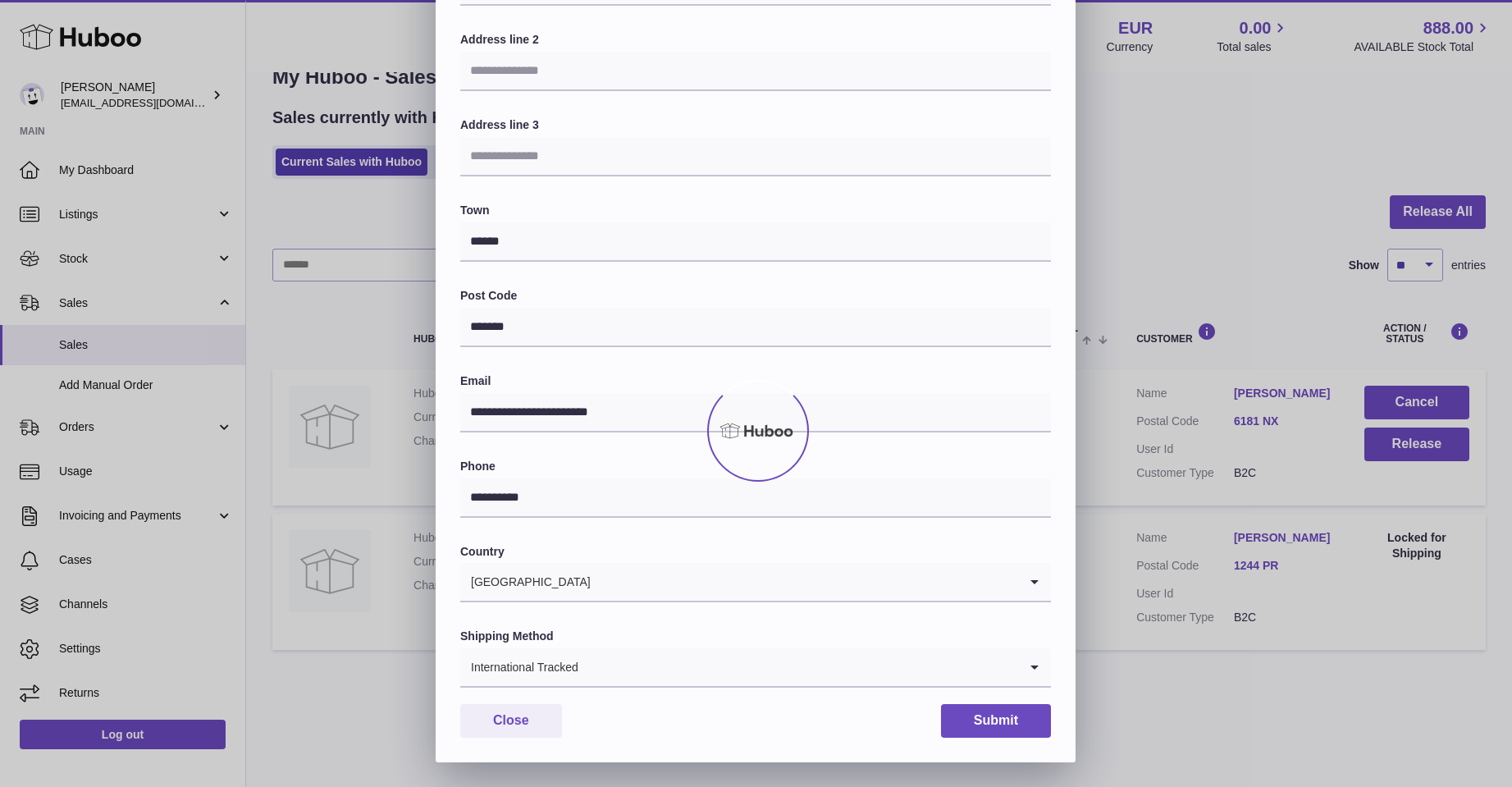
scroll to position [0, 0]
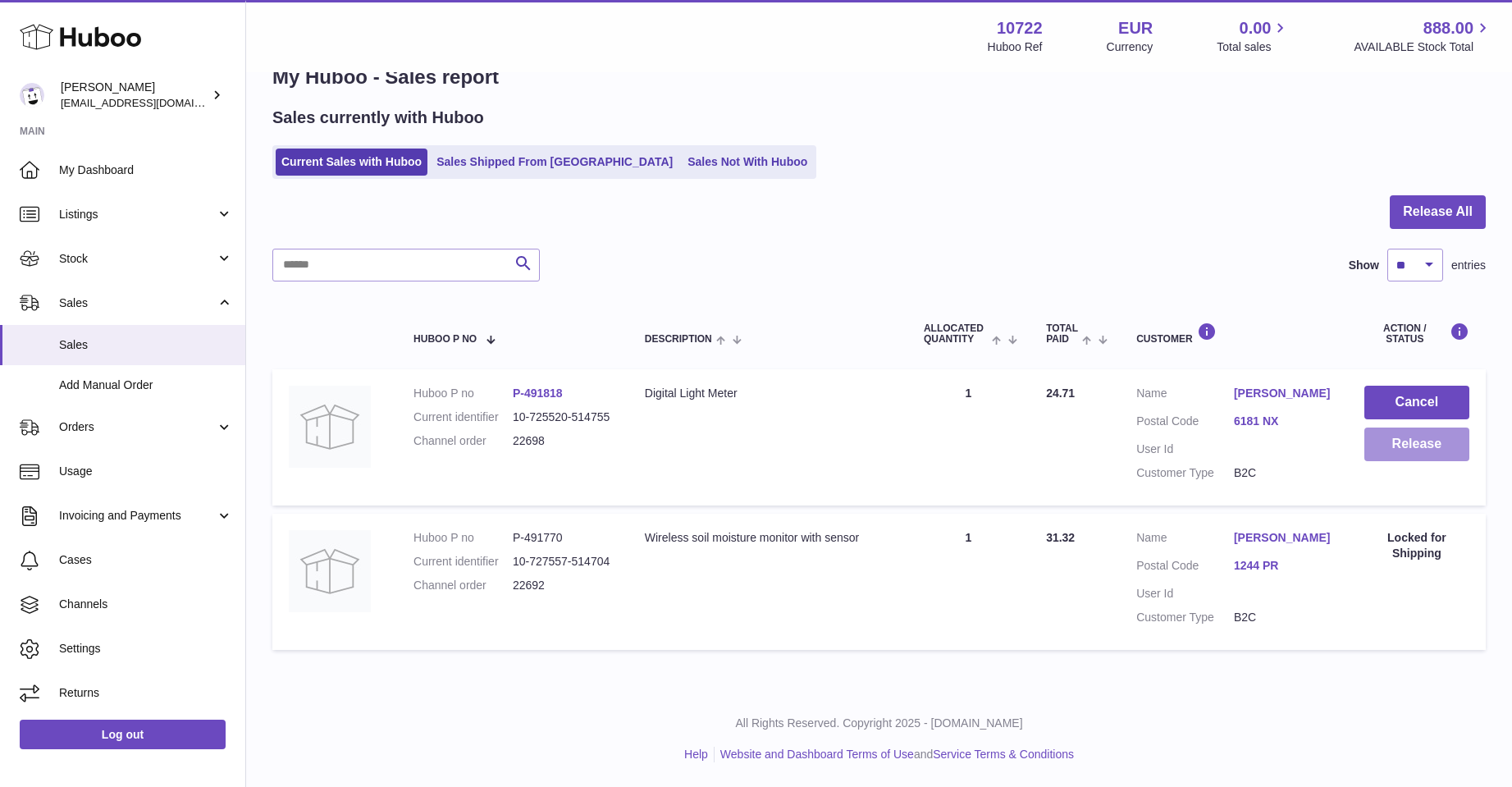
click at [1382, 443] on button "Release" at bounding box center [1416, 444] width 105 height 33
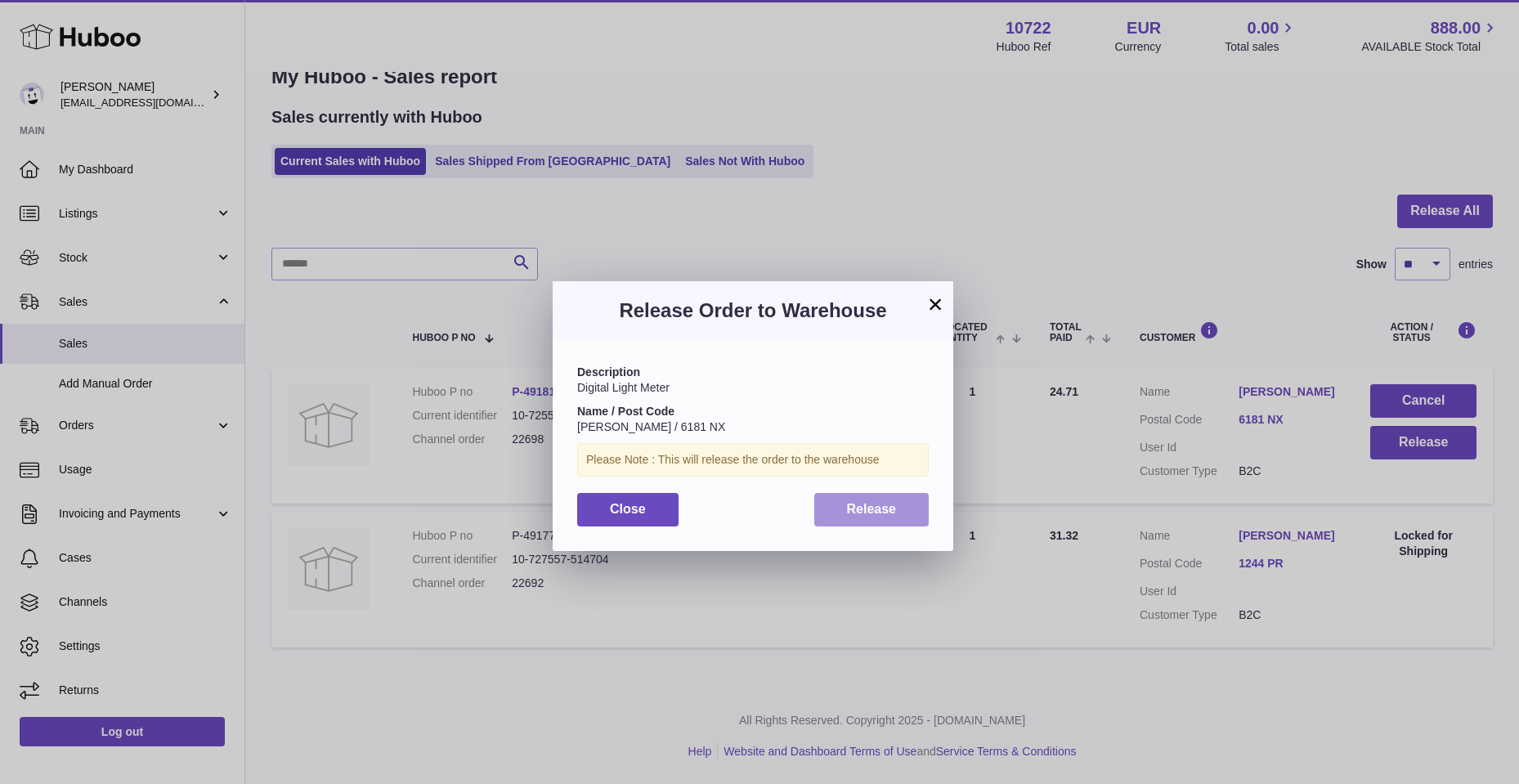
click at [907, 509] on button "Release" at bounding box center [873, 509] width 115 height 33
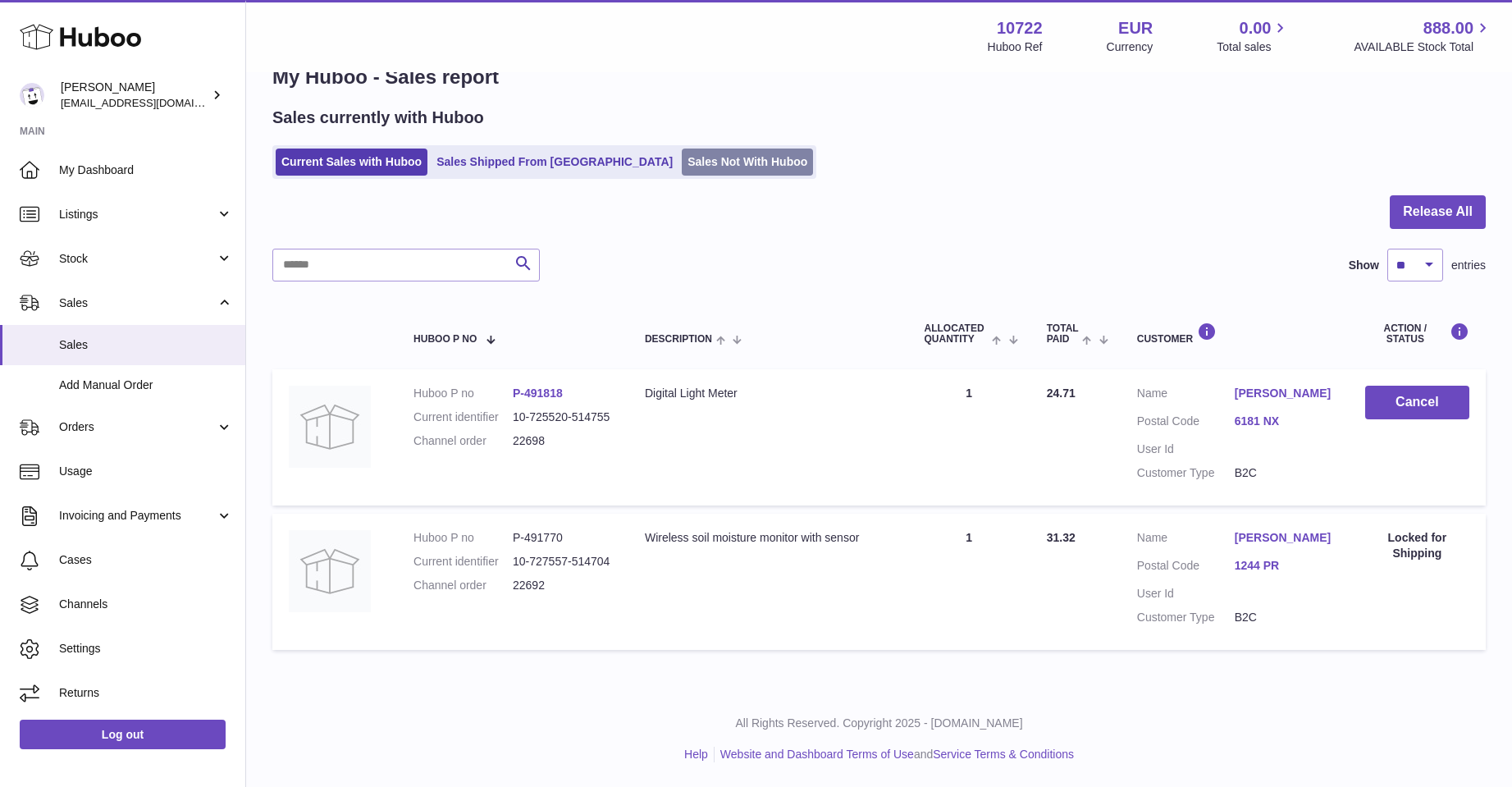
click at [682, 163] on link "Sales Not With Huboo" at bounding box center [747, 162] width 131 height 27
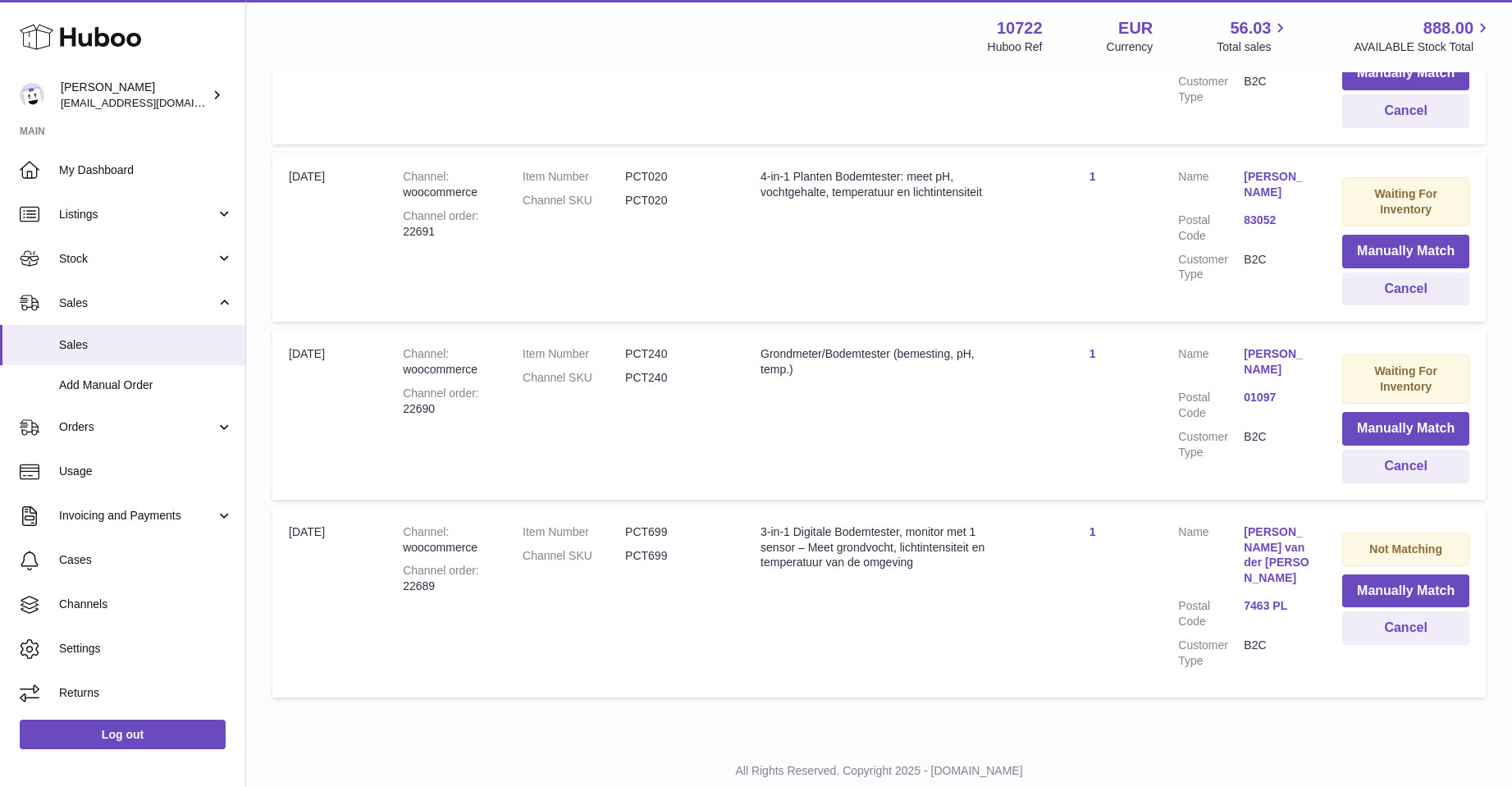
scroll to position [836, 0]
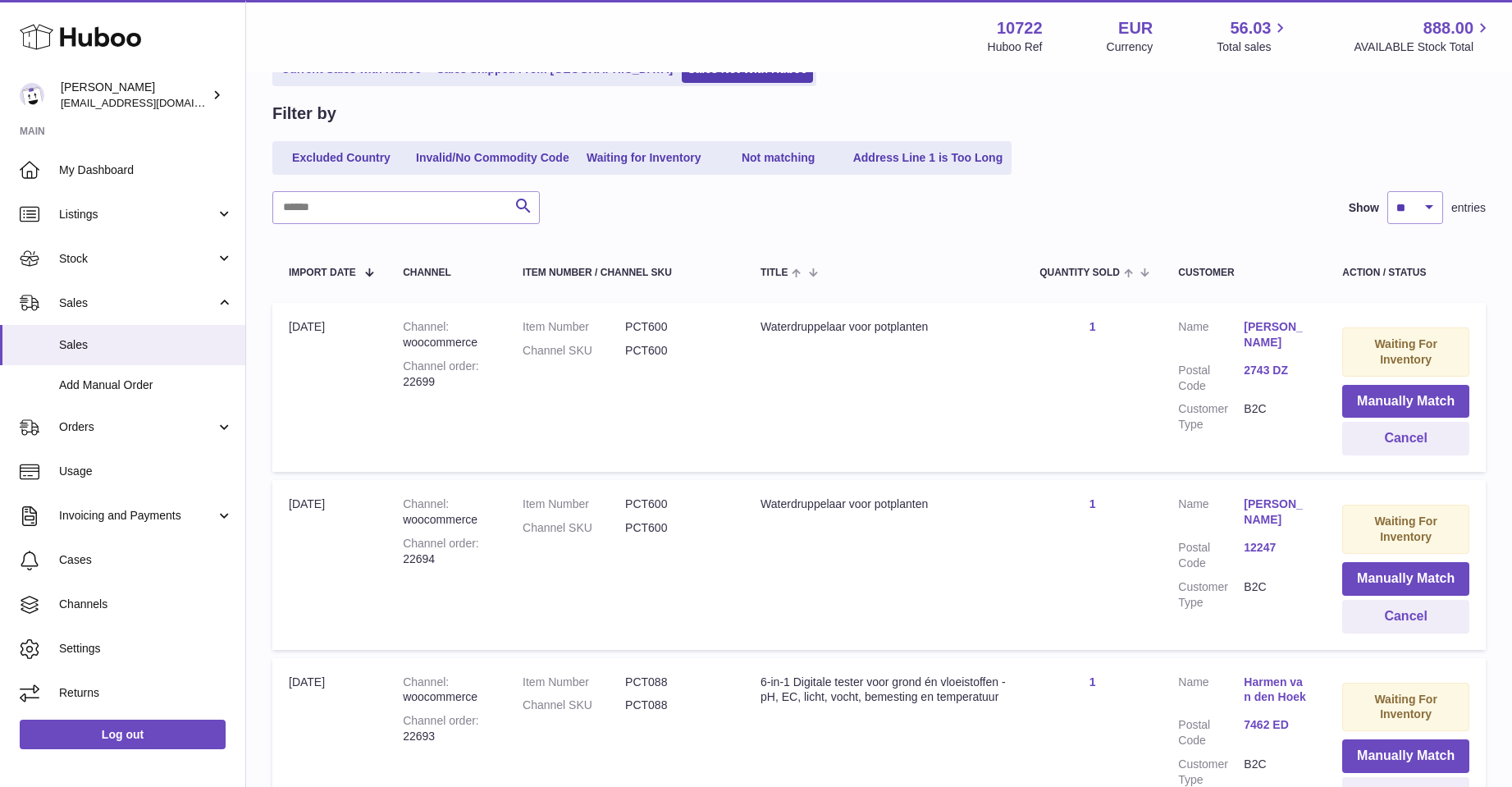
scroll to position [343, 0]
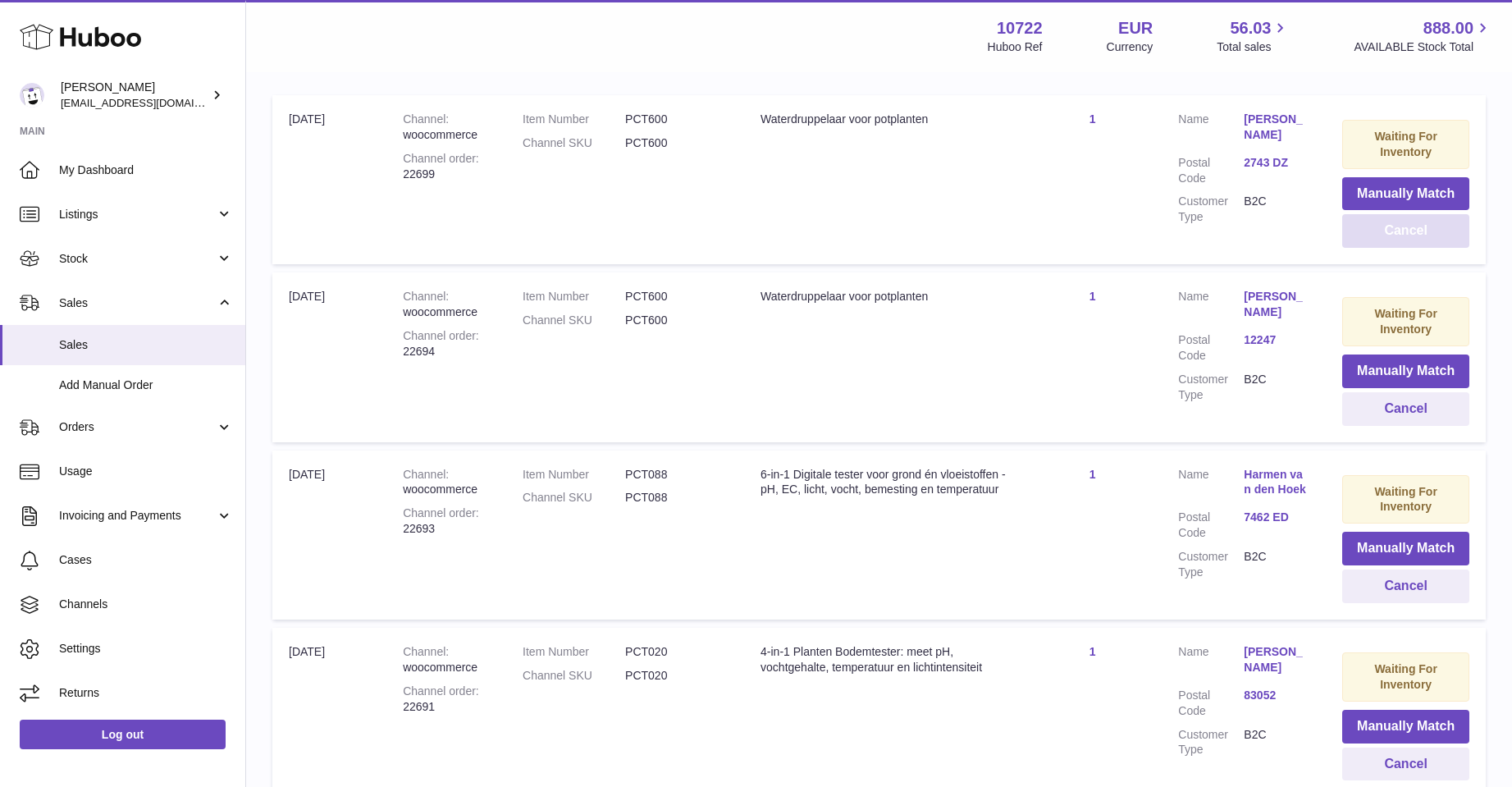
click at [1369, 229] on button "Cancel" at bounding box center [1405, 230] width 127 height 33
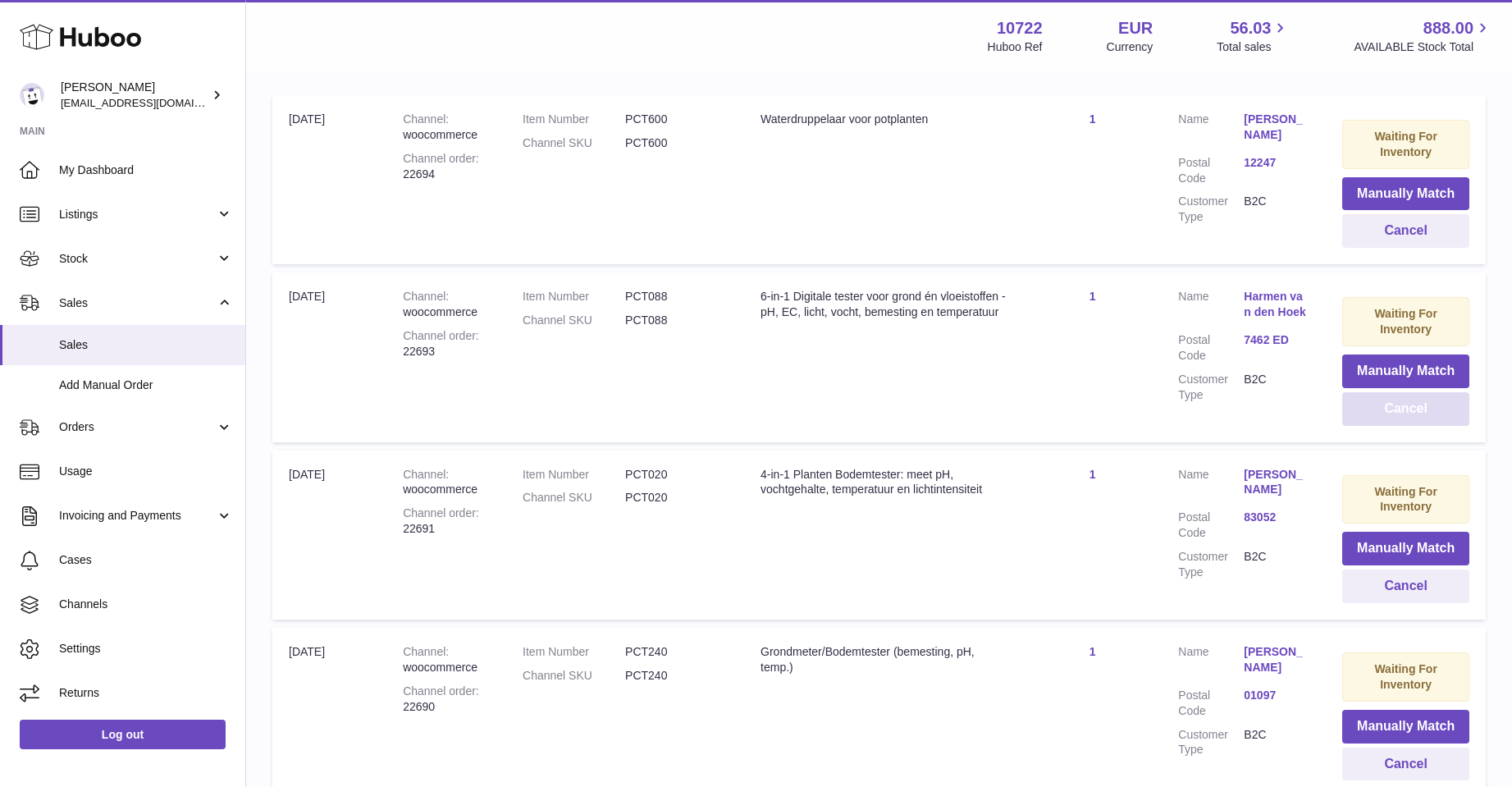
click at [1391, 408] on button "Cancel" at bounding box center [1405, 408] width 127 height 33
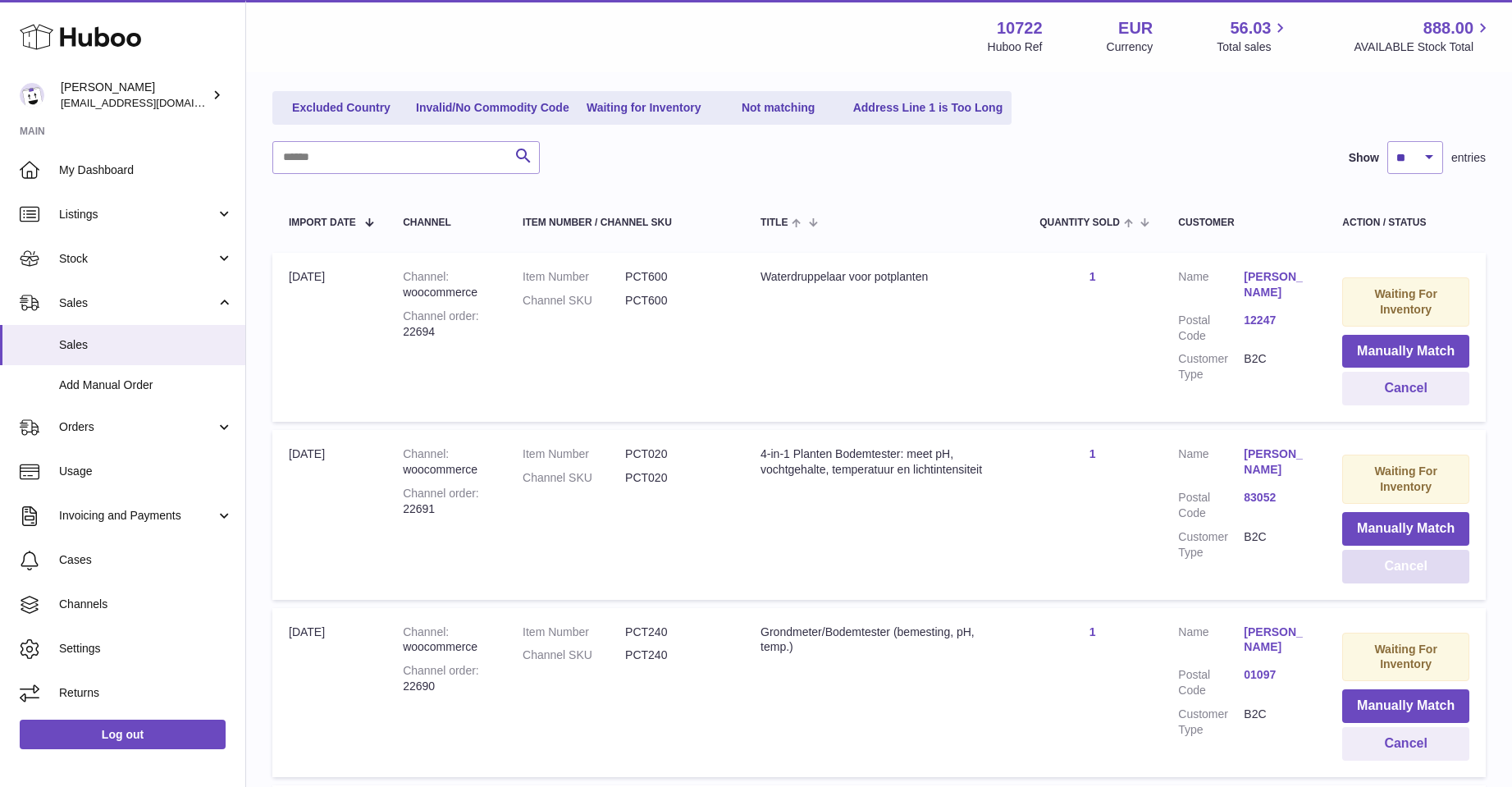
scroll to position [179, 0]
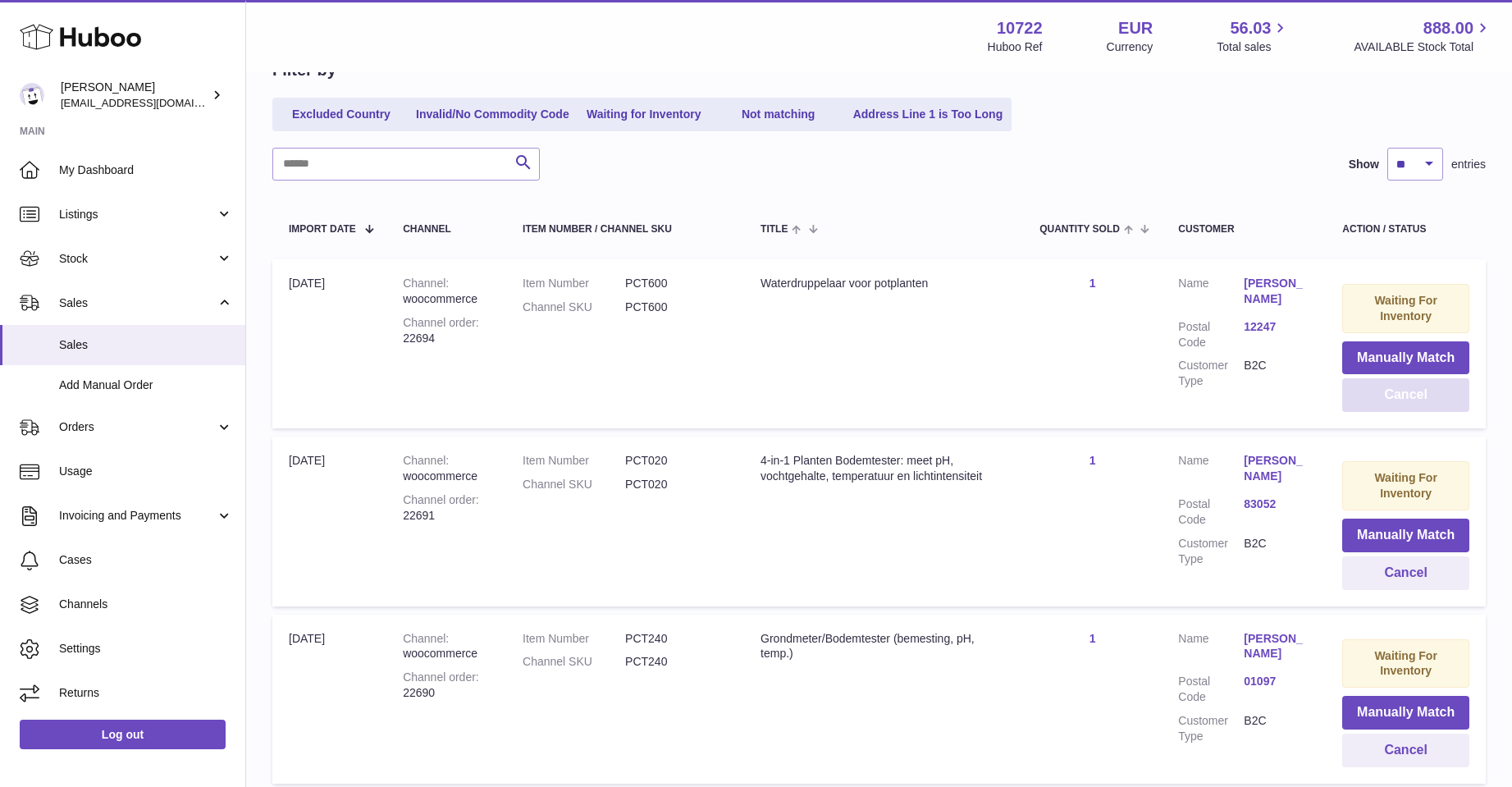
click at [1375, 398] on button "Cancel" at bounding box center [1405, 395] width 127 height 33
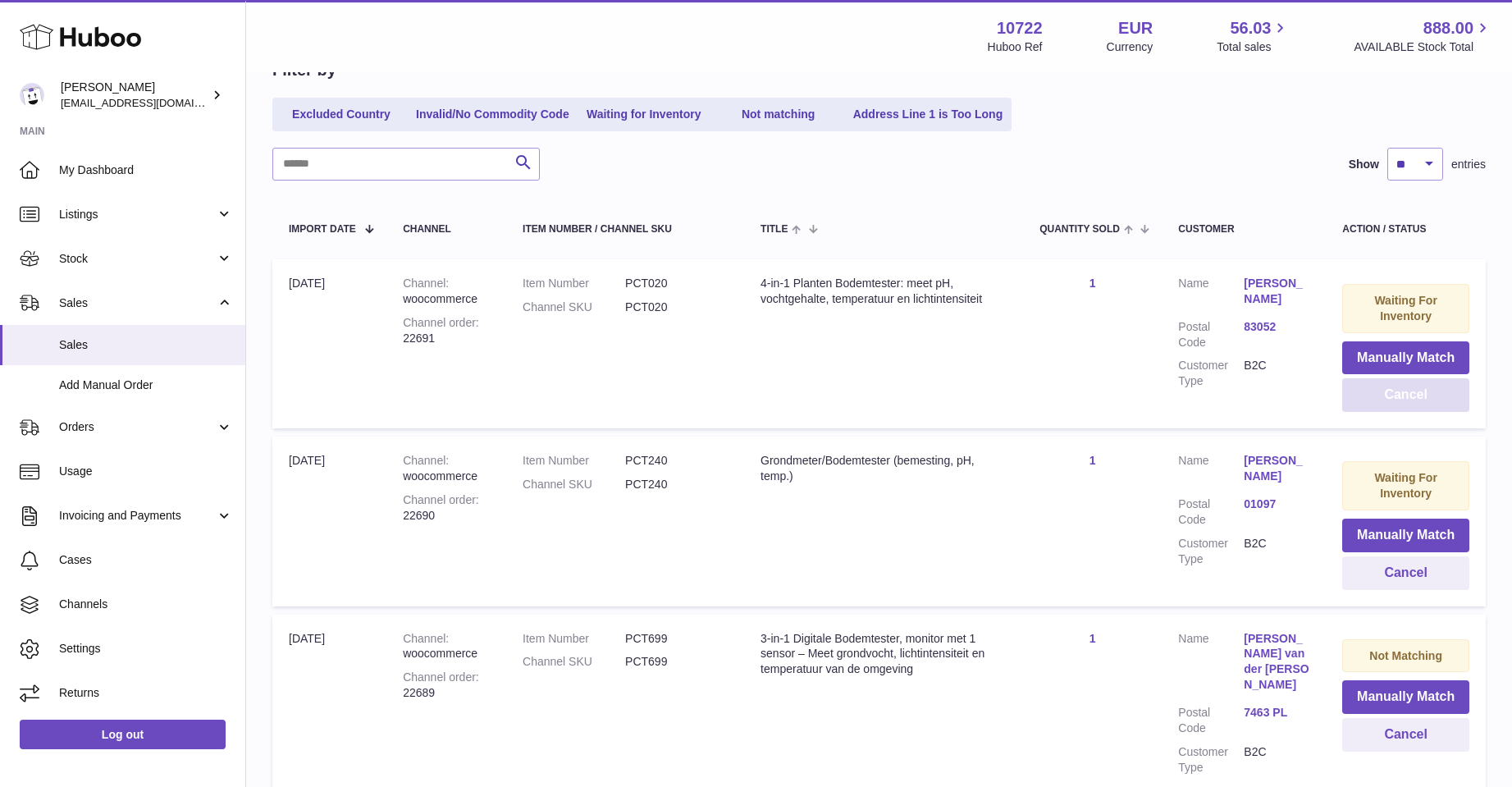
click at [1377, 401] on button "Cancel" at bounding box center [1405, 395] width 127 height 33
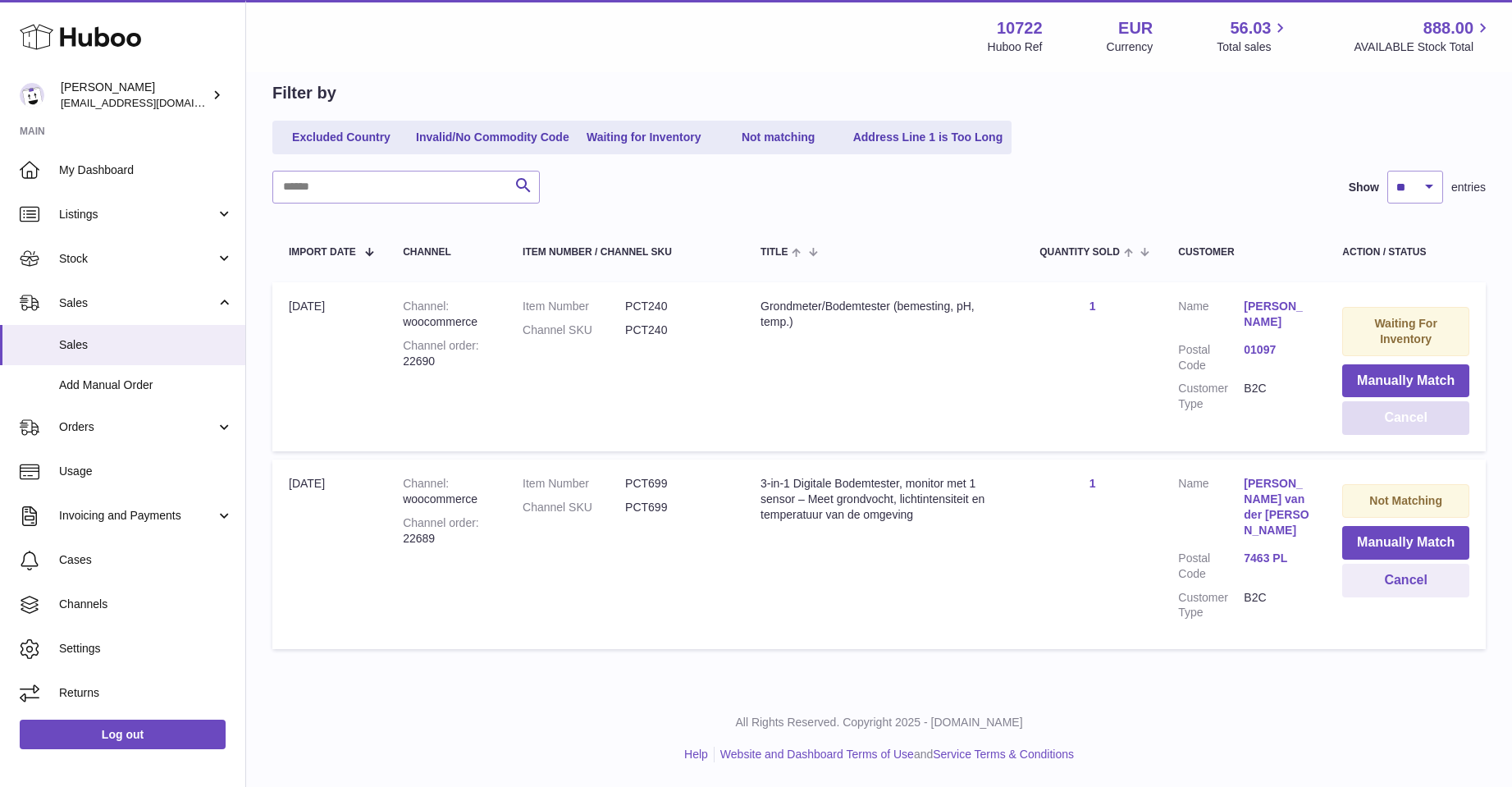
scroll to position [125, 0]
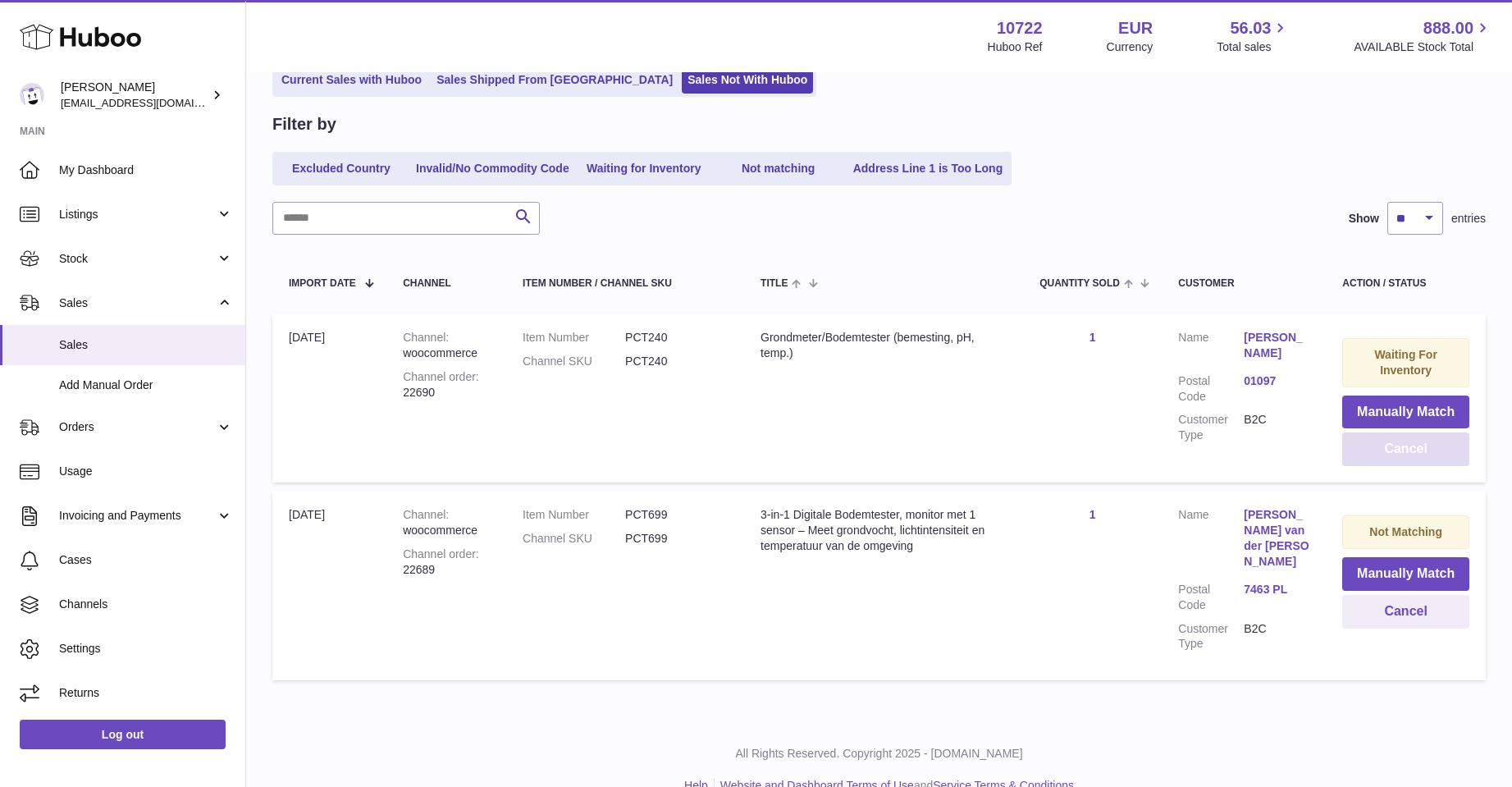
click at [1386, 448] on button "Cancel" at bounding box center [1405, 449] width 127 height 33
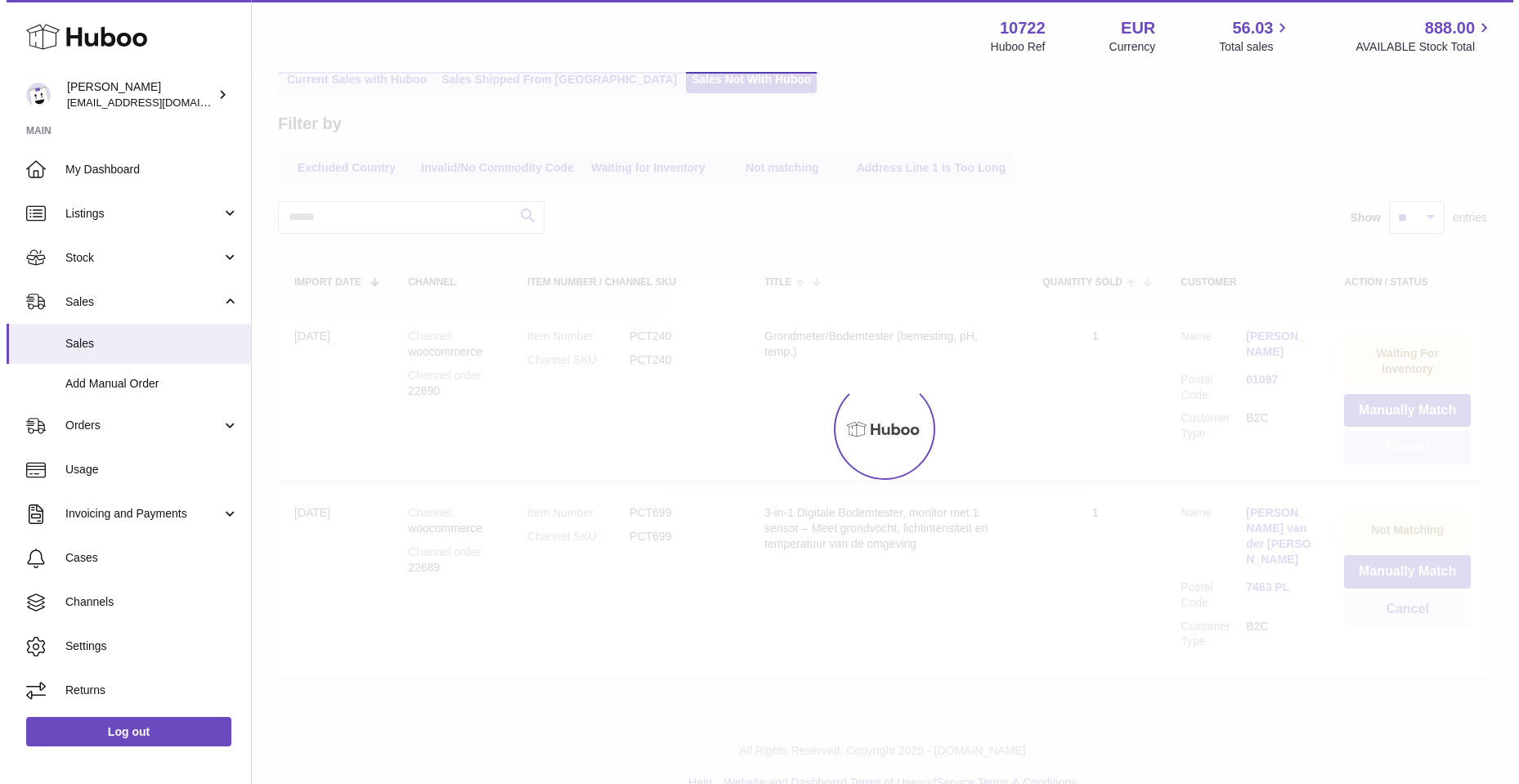
scroll to position [0, 0]
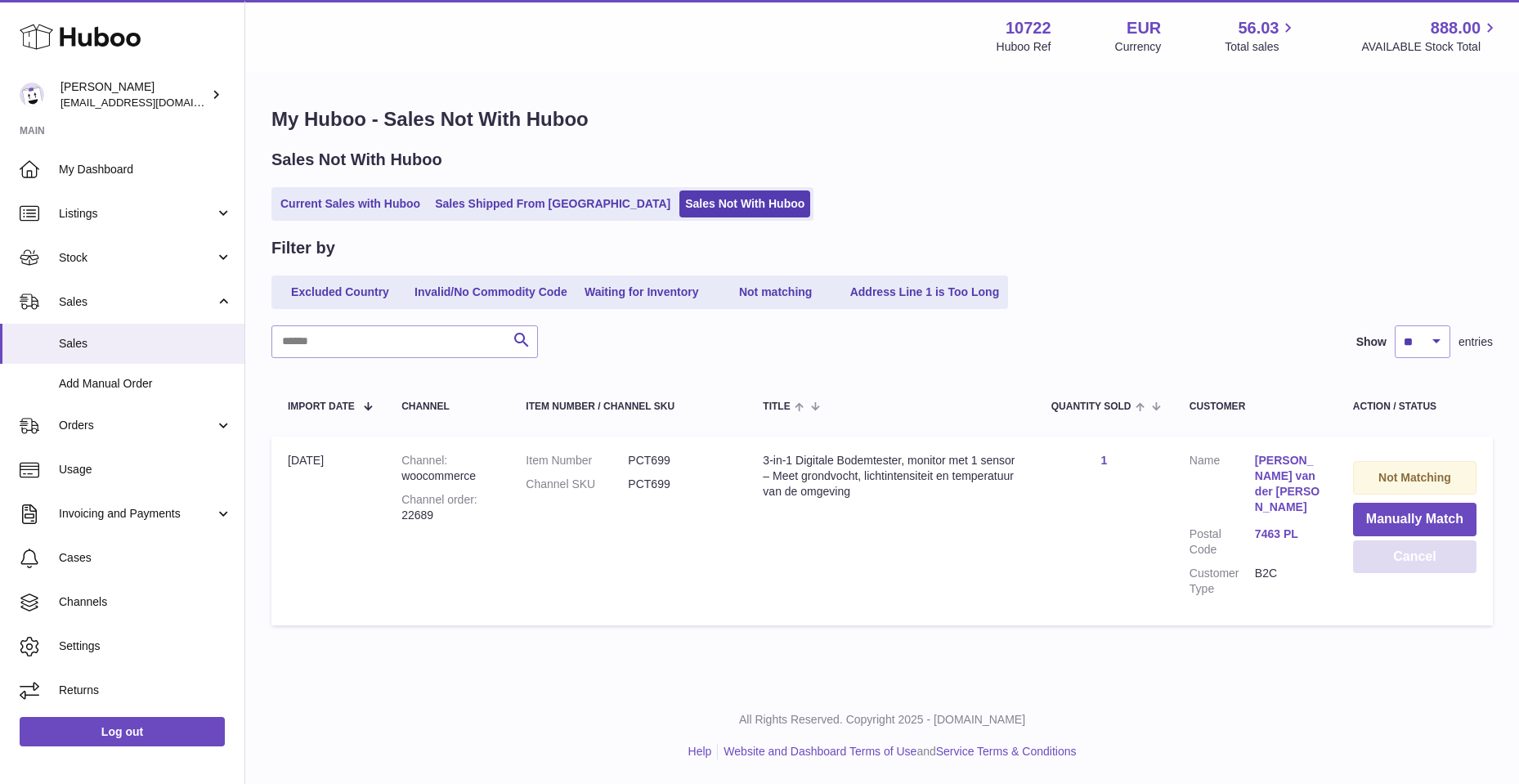
click at [1416, 563] on button "Cancel" at bounding box center [1415, 556] width 123 height 33
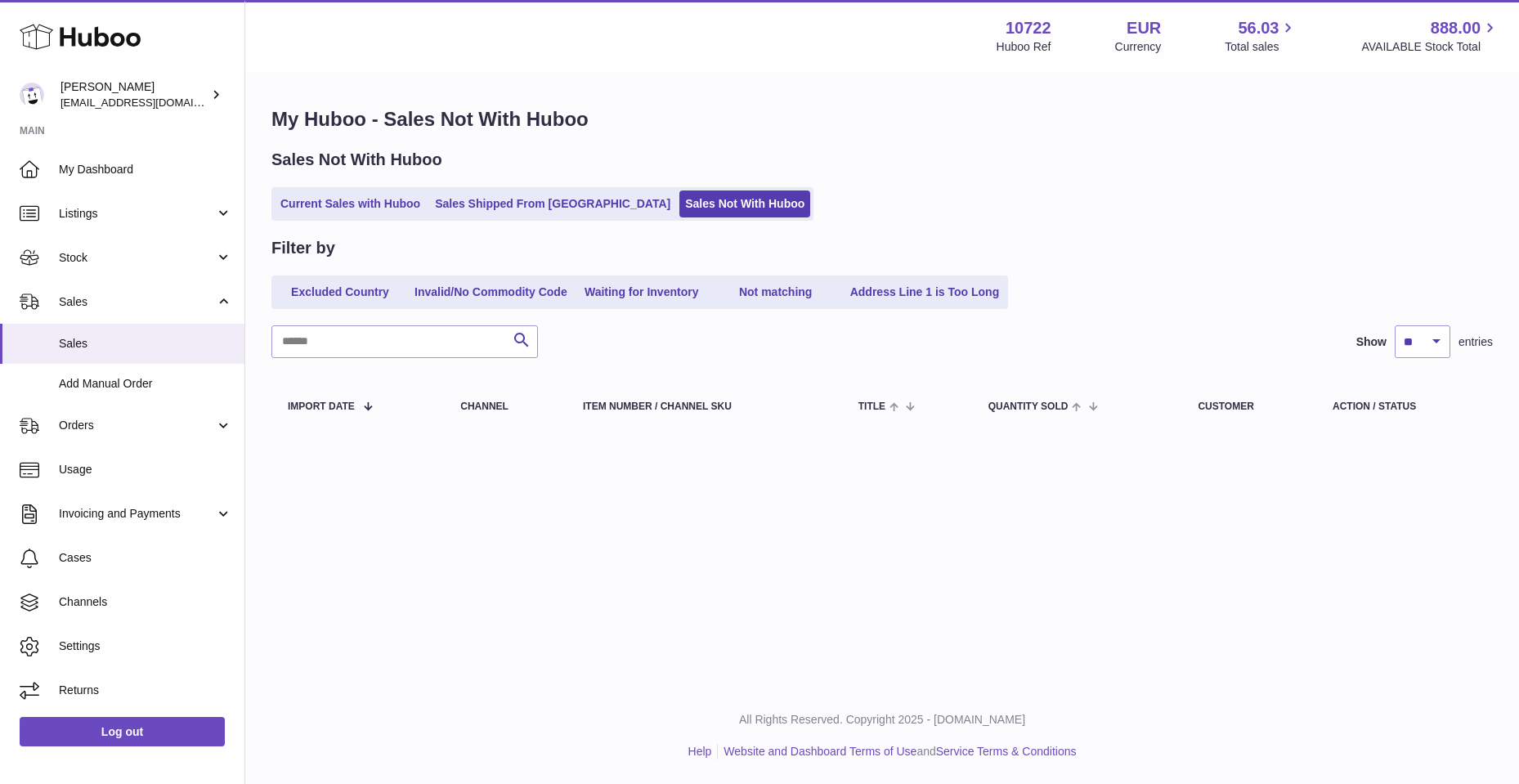
click at [822, 607] on div "Menu Huboo 10722 Huboo Ref EUR Currency 56.03 Total sales 888.00 AVAILABLE Stoc…" at bounding box center [882, 344] width 1274 height 688
